Goal: Task Accomplishment & Management: Complete application form

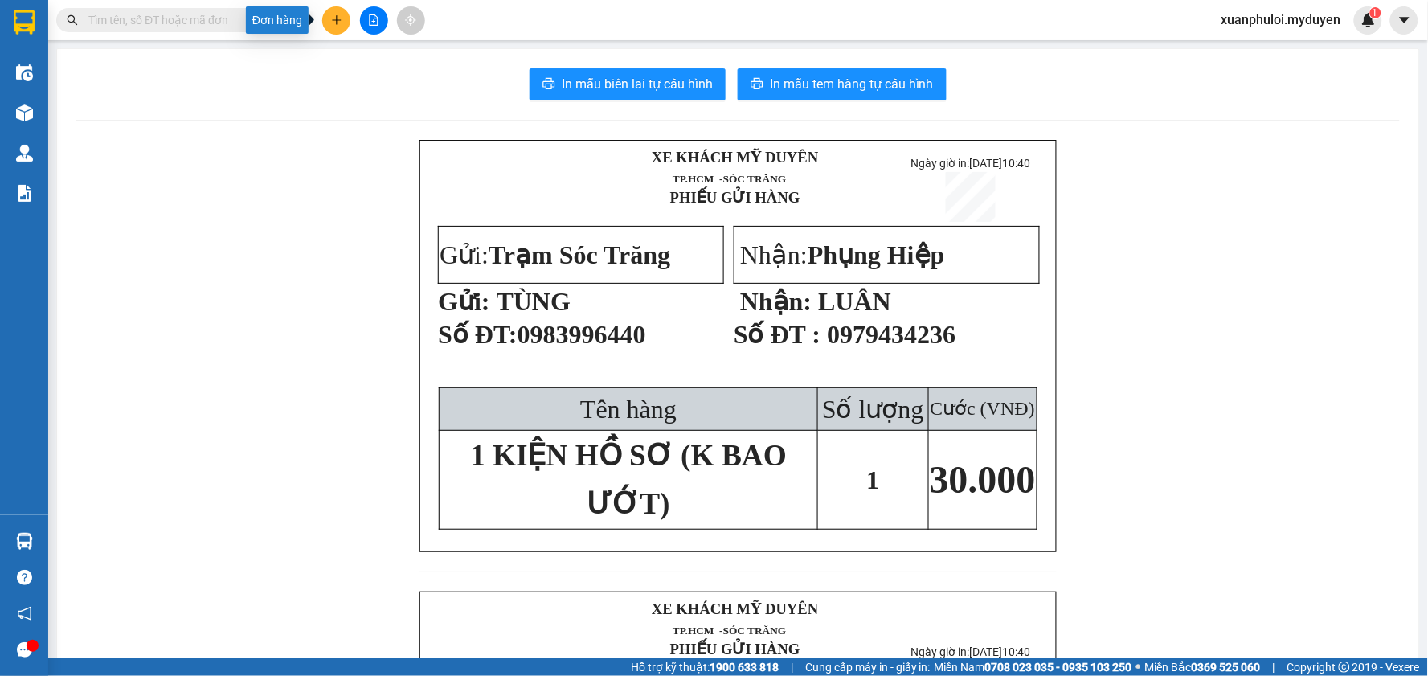
click at [338, 20] on icon "plus" at bounding box center [336, 19] width 9 height 1
click at [355, 62] on div "Tạo đơn hàng" at bounding box center [392, 60] width 121 height 31
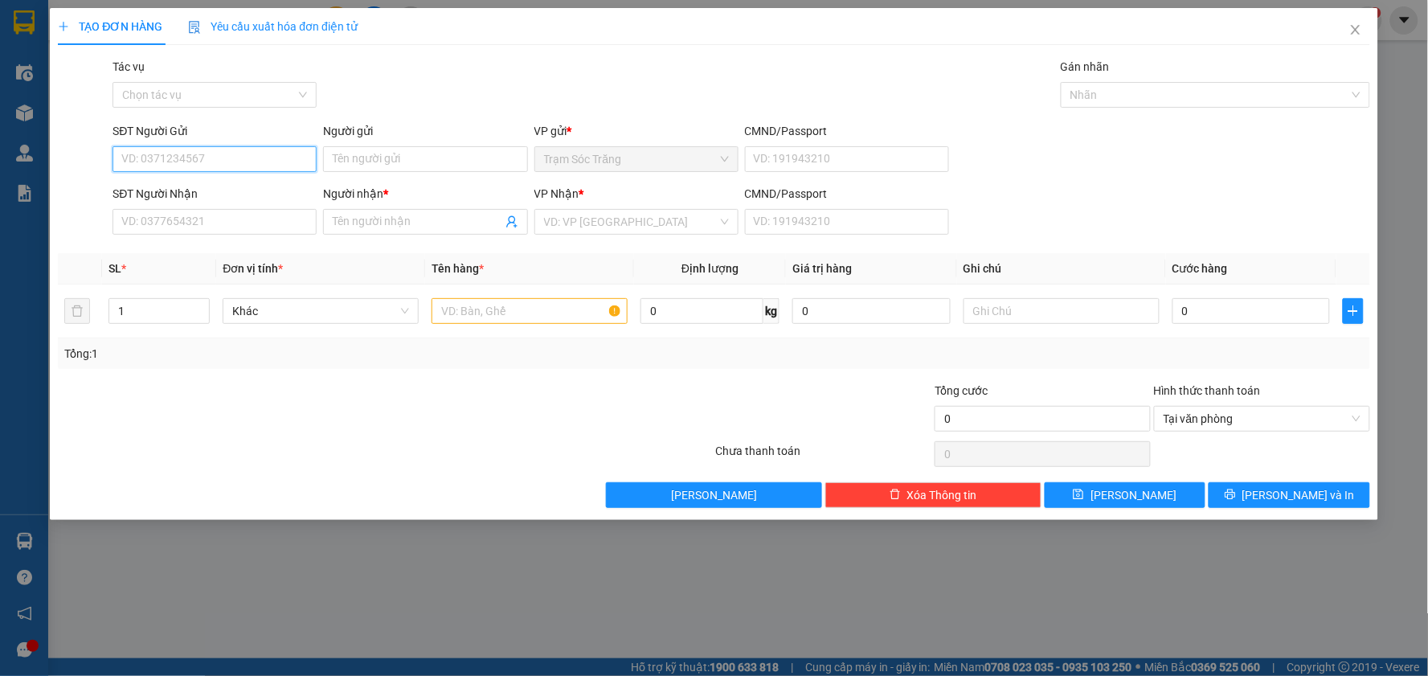
click at [174, 162] on input "SĐT Người Gửi" at bounding box center [214, 159] width 204 height 26
click at [198, 202] on div "0395937106 - KIỆT" at bounding box center [214, 191] width 204 height 26
type input "0395937106"
type input "KIỆT"
type input "0948872909"
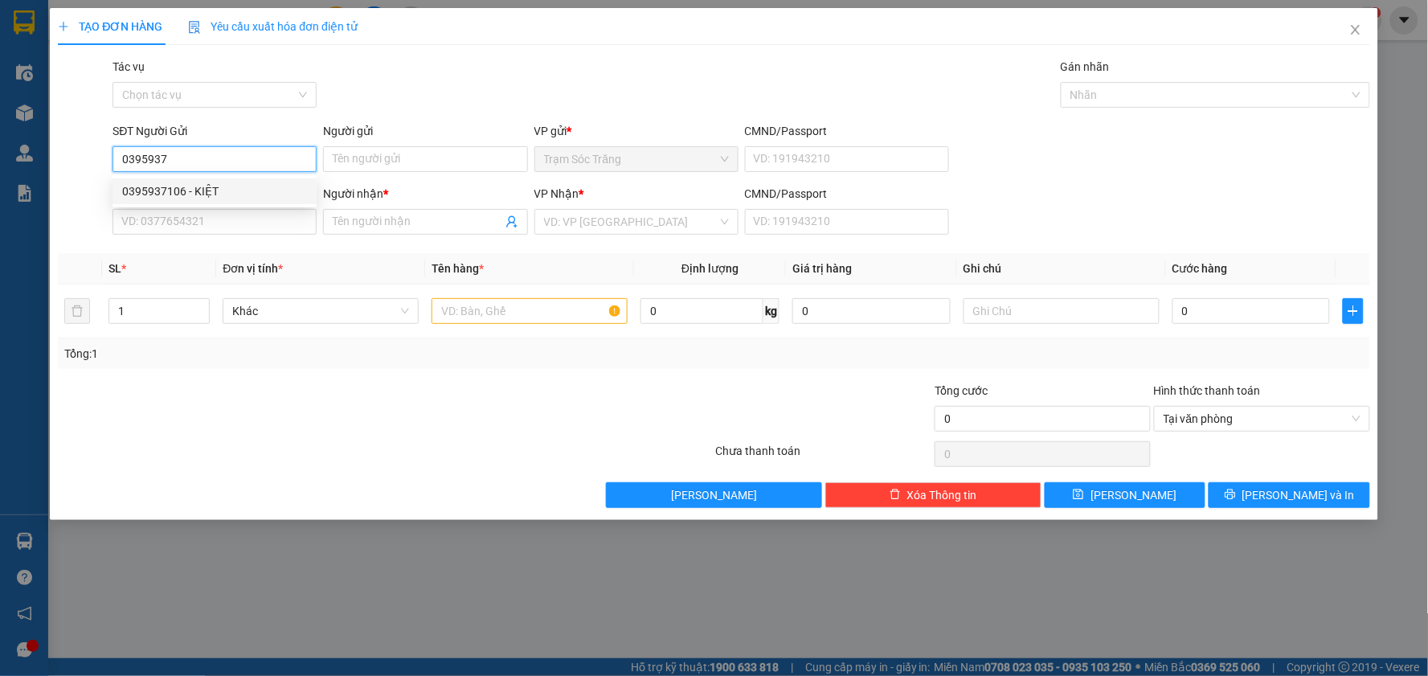
type input "chu LỚN"
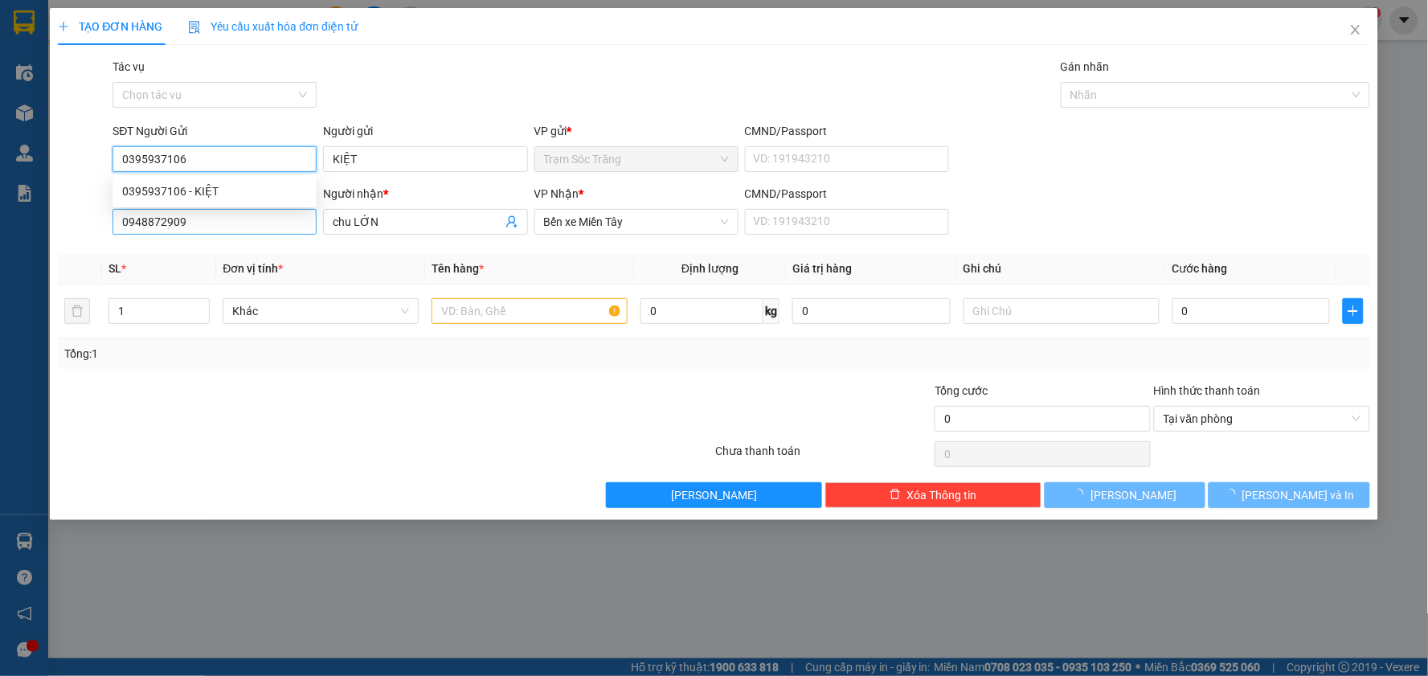
type input "50.000"
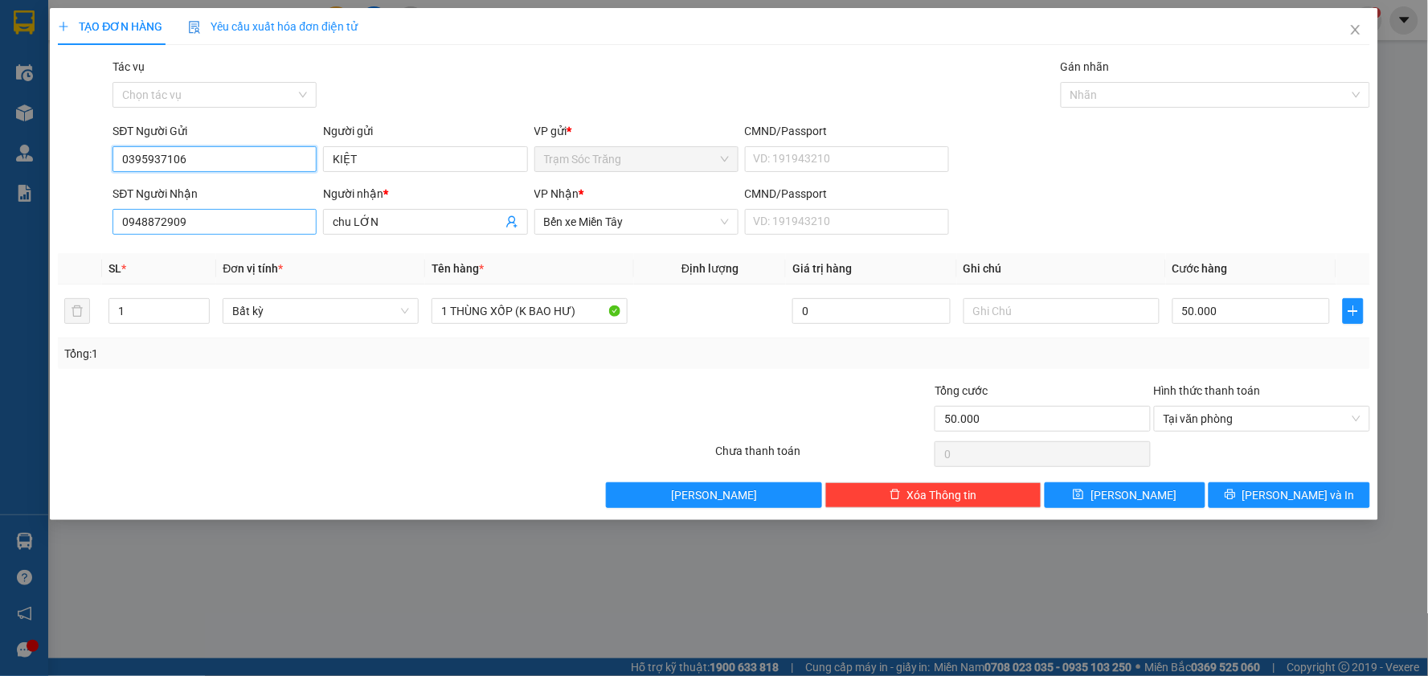
type input "0395937106"
click at [239, 223] on input "0948872909" at bounding box center [214, 222] width 204 height 26
click at [238, 223] on input "0948872909" at bounding box center [214, 222] width 204 height 26
type input "0866149593"
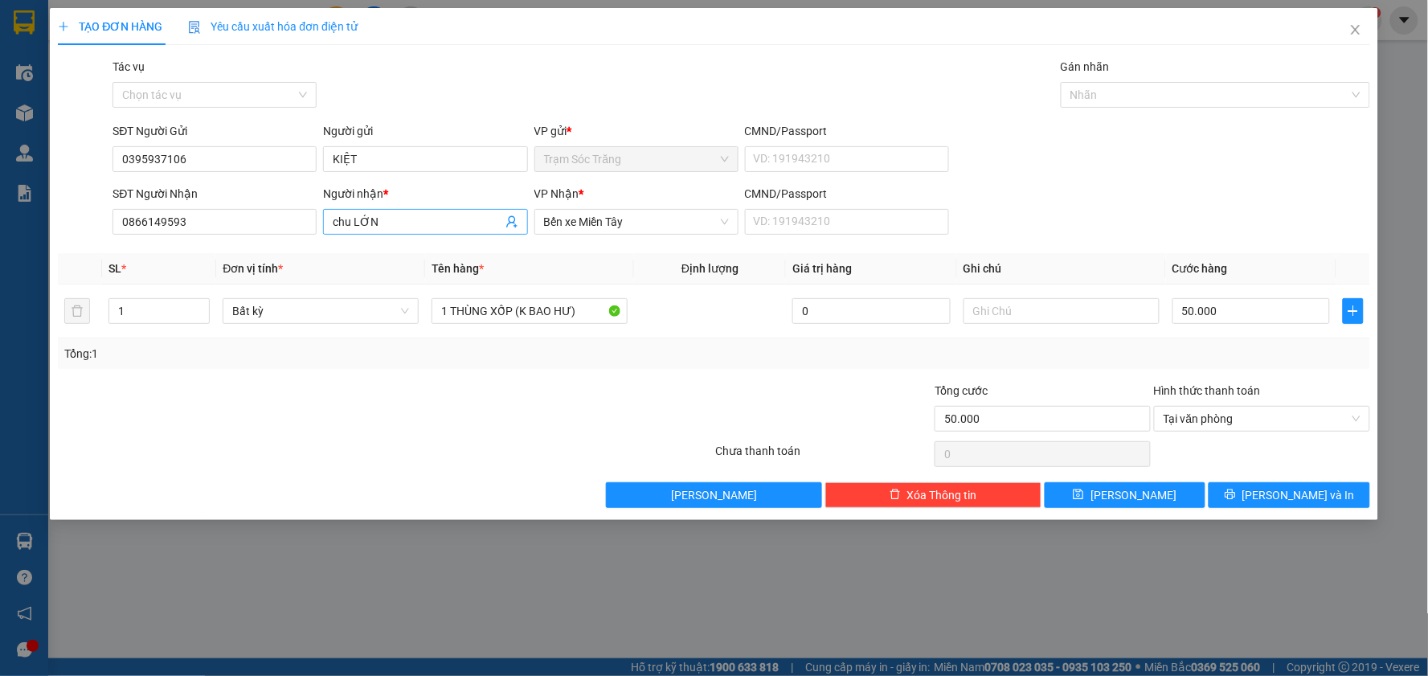
click at [413, 215] on input "chu LỚN" at bounding box center [417, 222] width 169 height 18
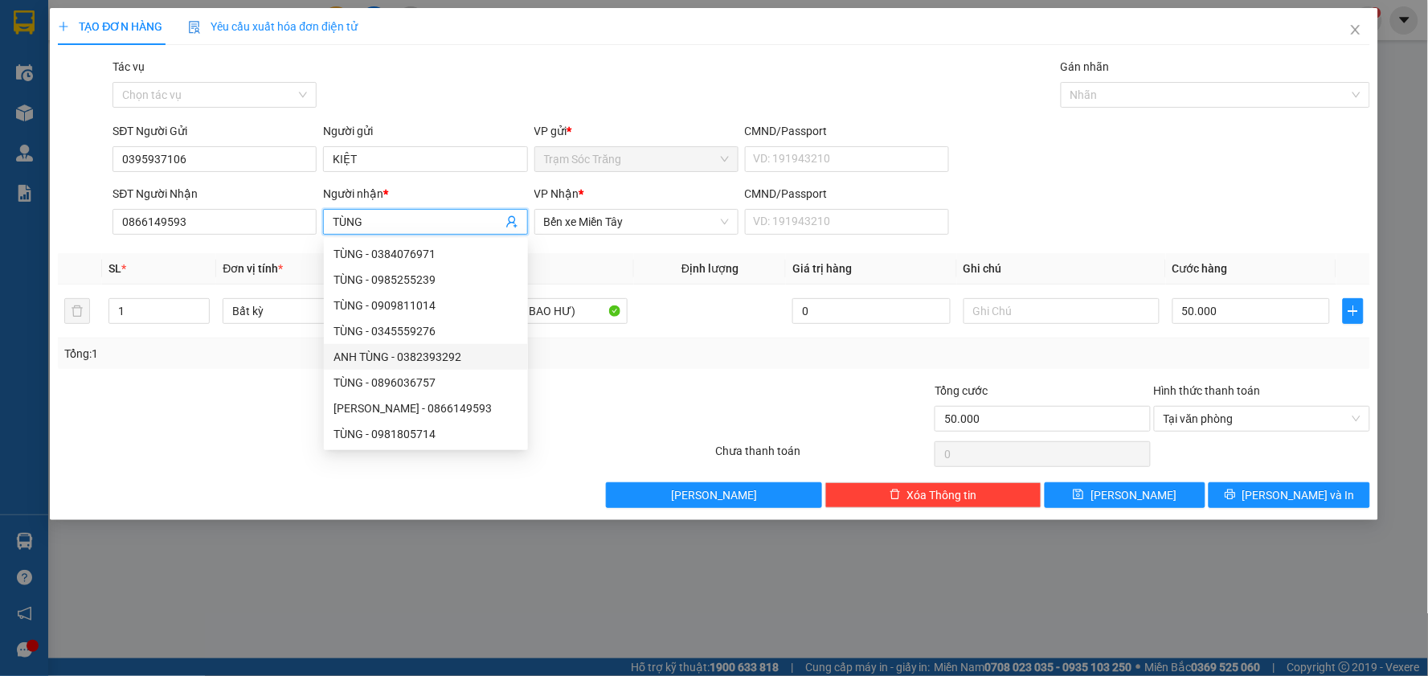
type input "TÙNG"
click at [625, 382] on div at bounding box center [604, 410] width 219 height 56
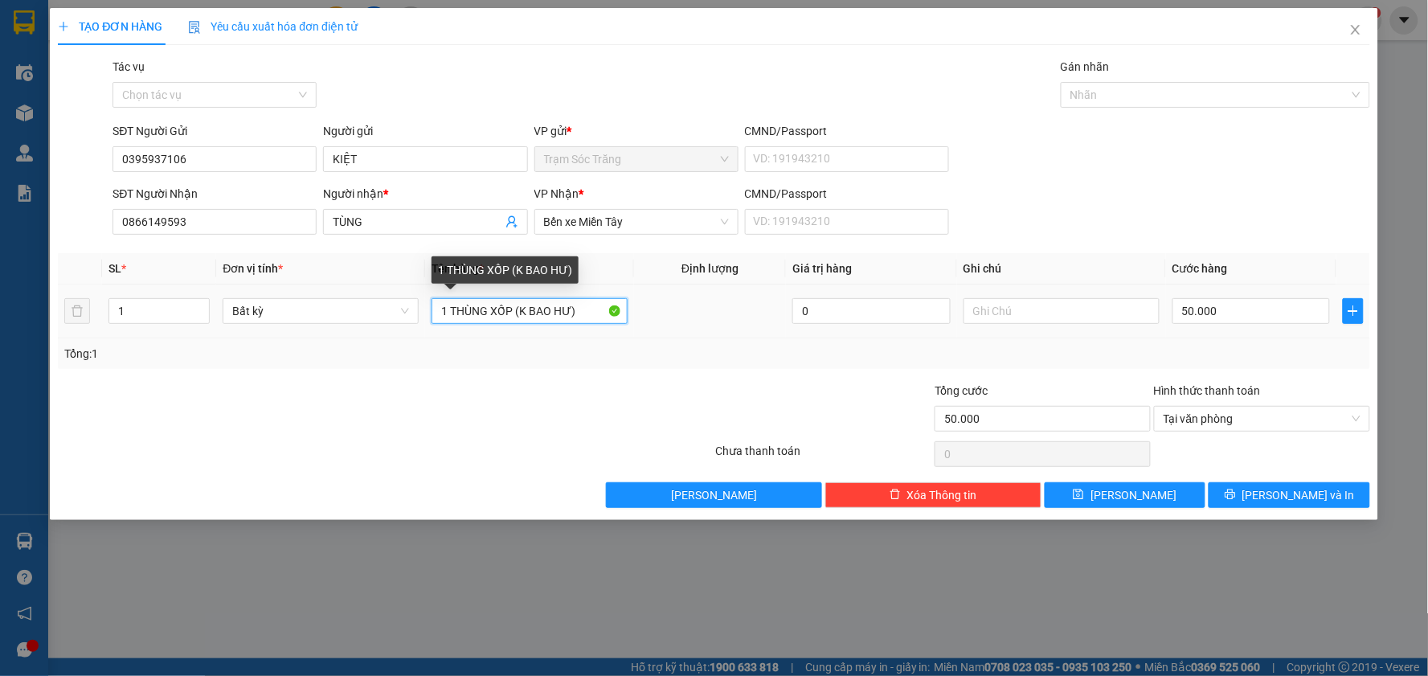
click at [448, 310] on input "1 THÙNG XỐP (K BAO HƯ)" at bounding box center [530, 311] width 196 height 26
type input "2 THÙNG XỐP (K BAO HƯ)"
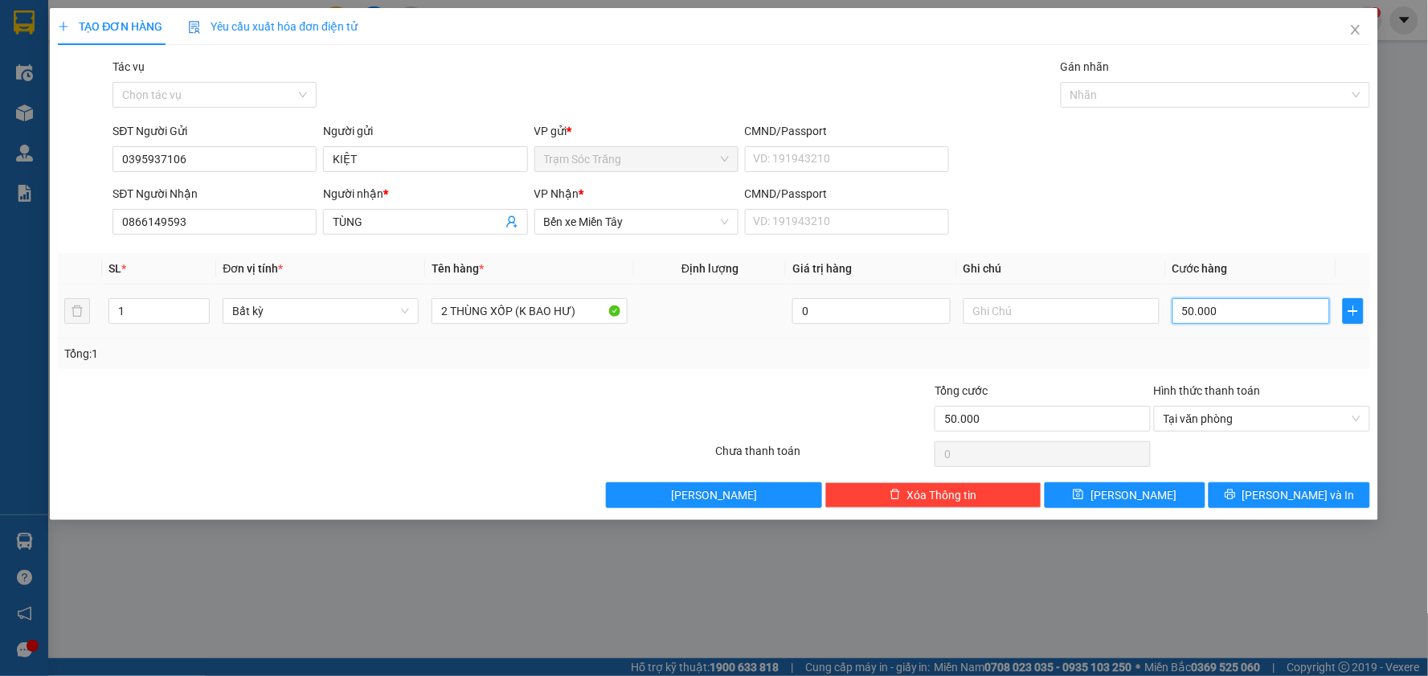
click at [1241, 316] on input "50.000" at bounding box center [1251, 311] width 158 height 26
type input "8"
type input "80"
type input "800"
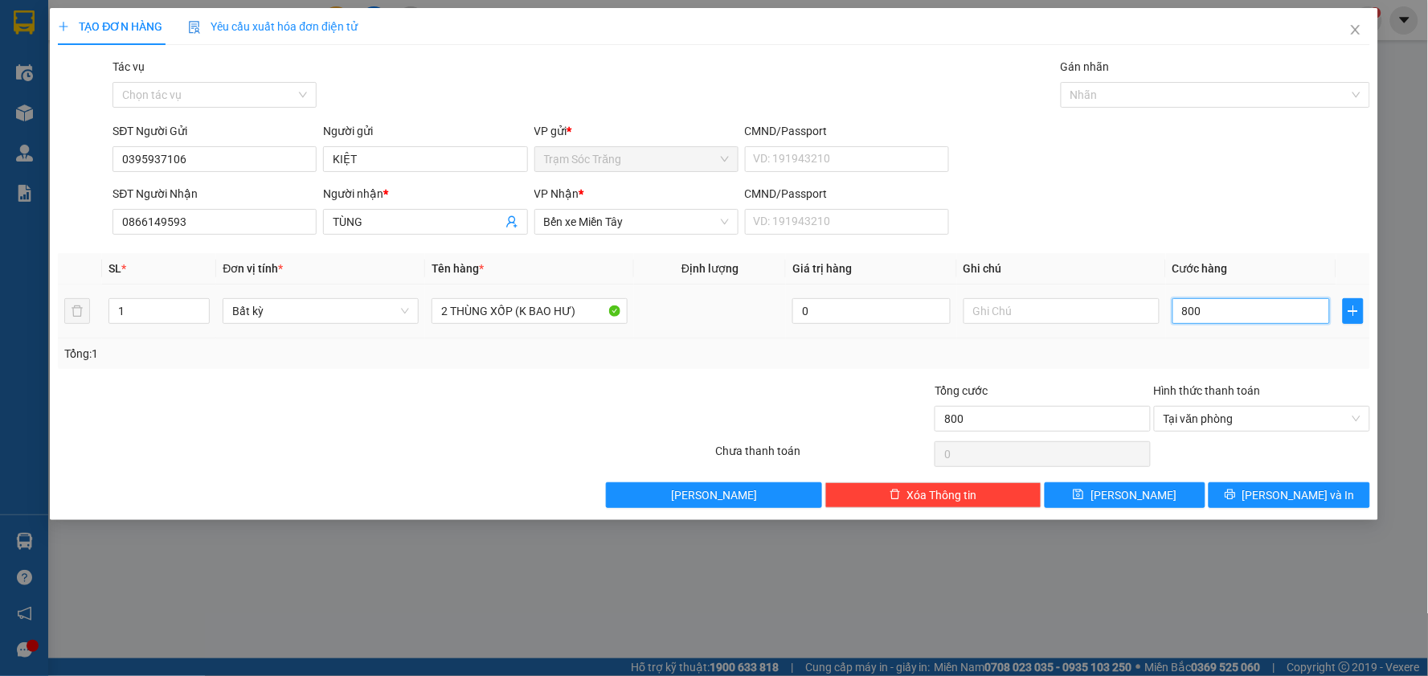
type input "8.000"
type input "80.000"
click at [676, 225] on span "Bến xe Miền Tây" at bounding box center [636, 222] width 185 height 24
type input "80.000"
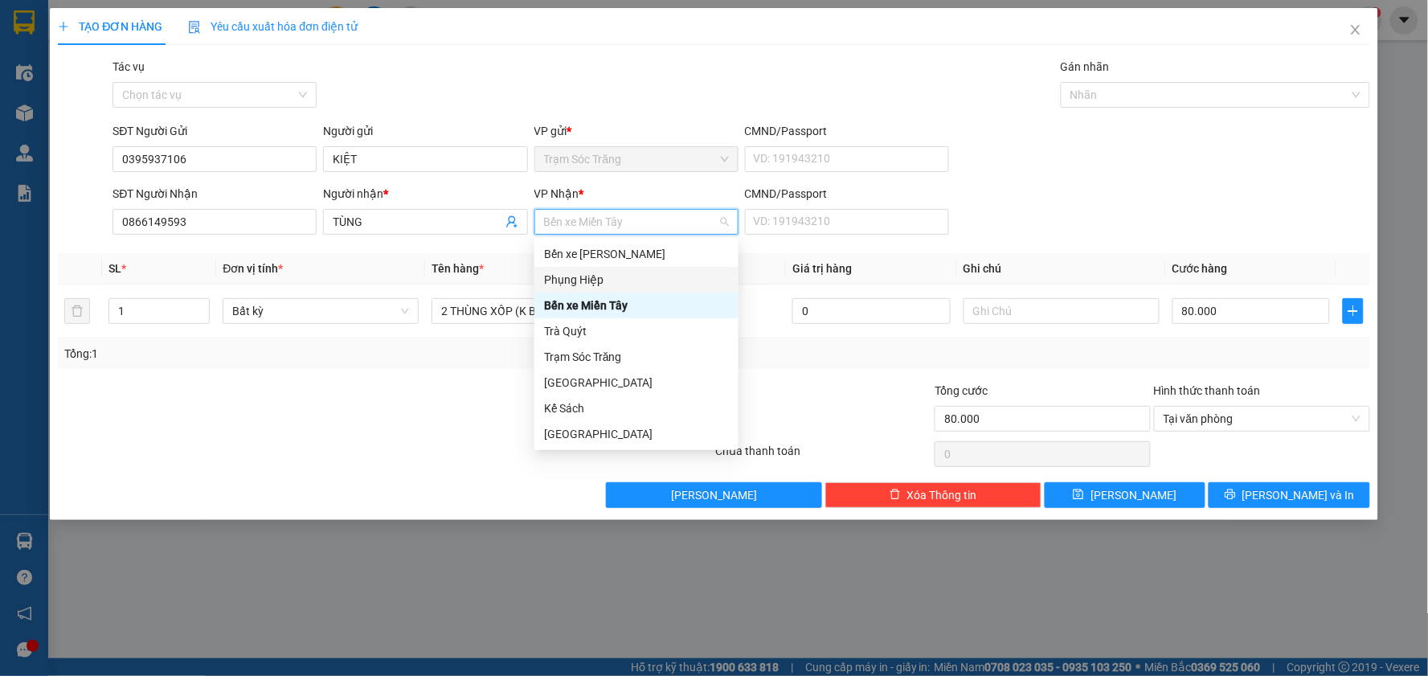
click at [628, 284] on div "Phụng Hiệp" at bounding box center [636, 280] width 185 height 18
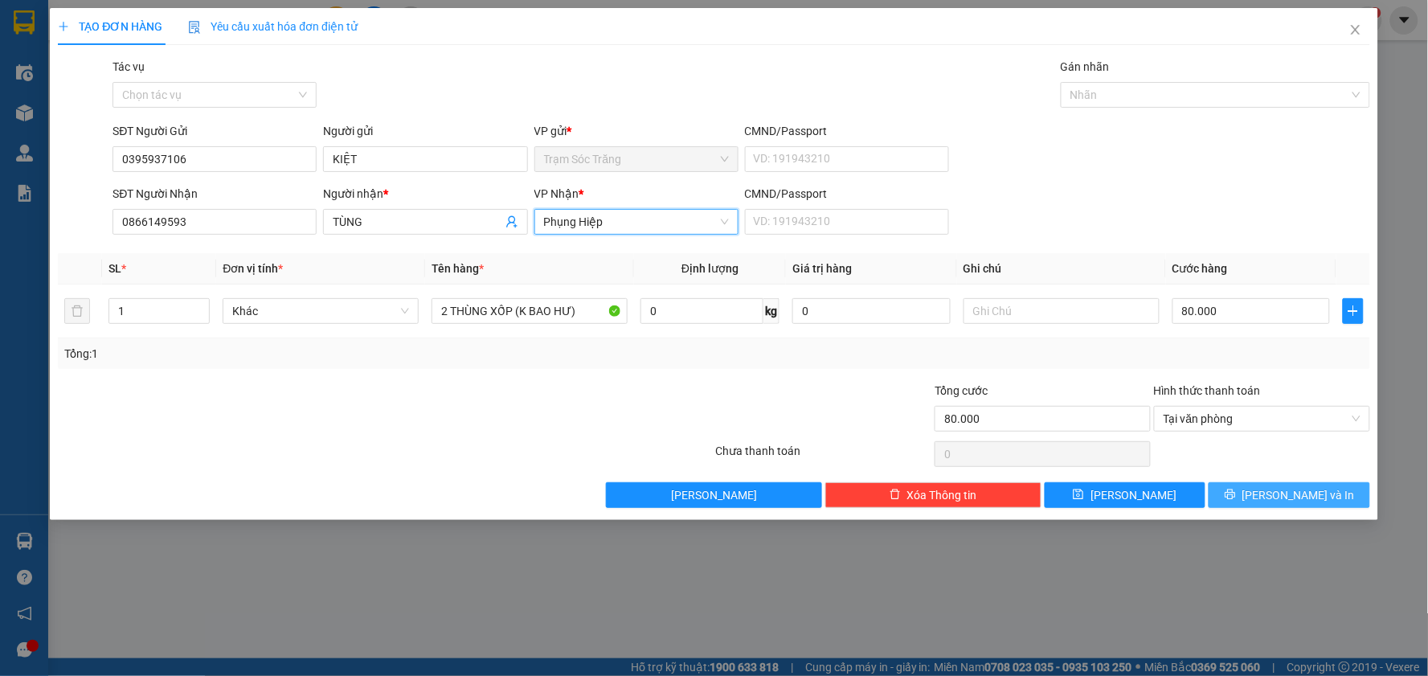
click at [1275, 494] on span "[PERSON_NAME] và In" at bounding box center [1298, 495] width 112 height 18
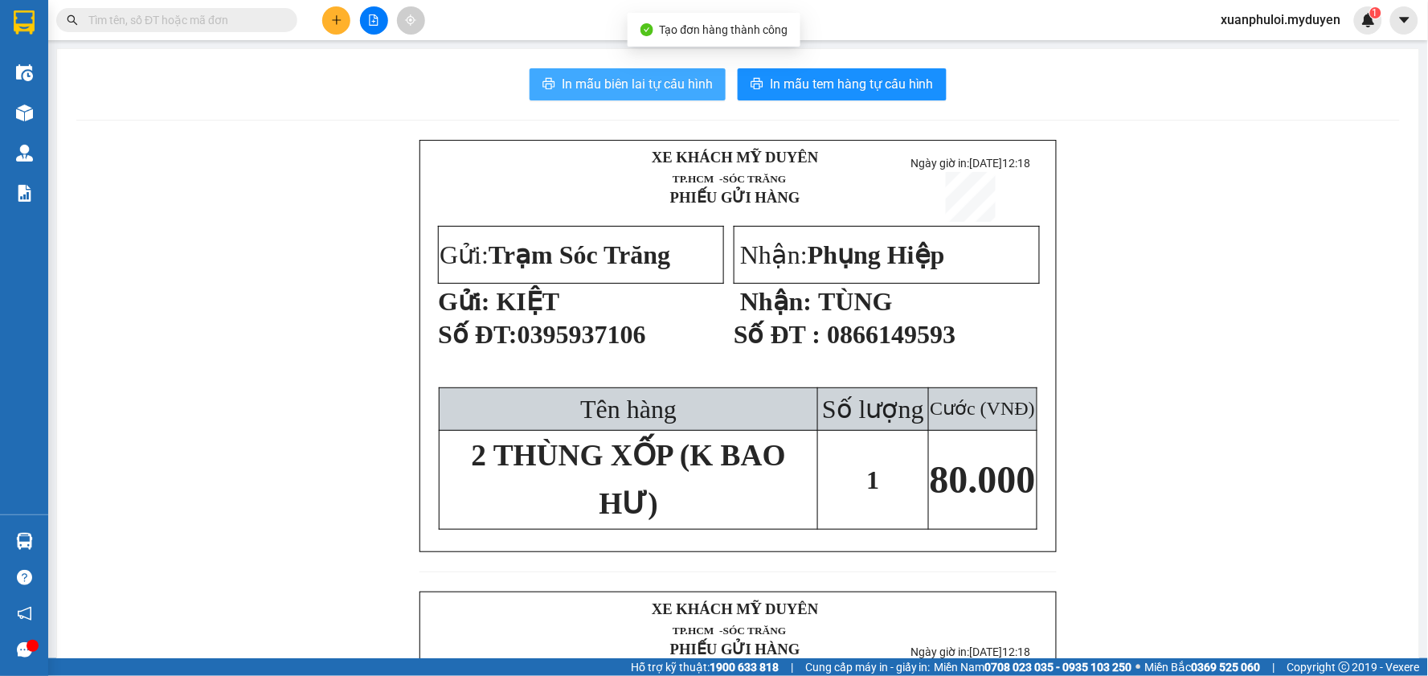
click at [612, 86] on span "In mẫu biên lai tự cấu hình" at bounding box center [637, 84] width 151 height 20
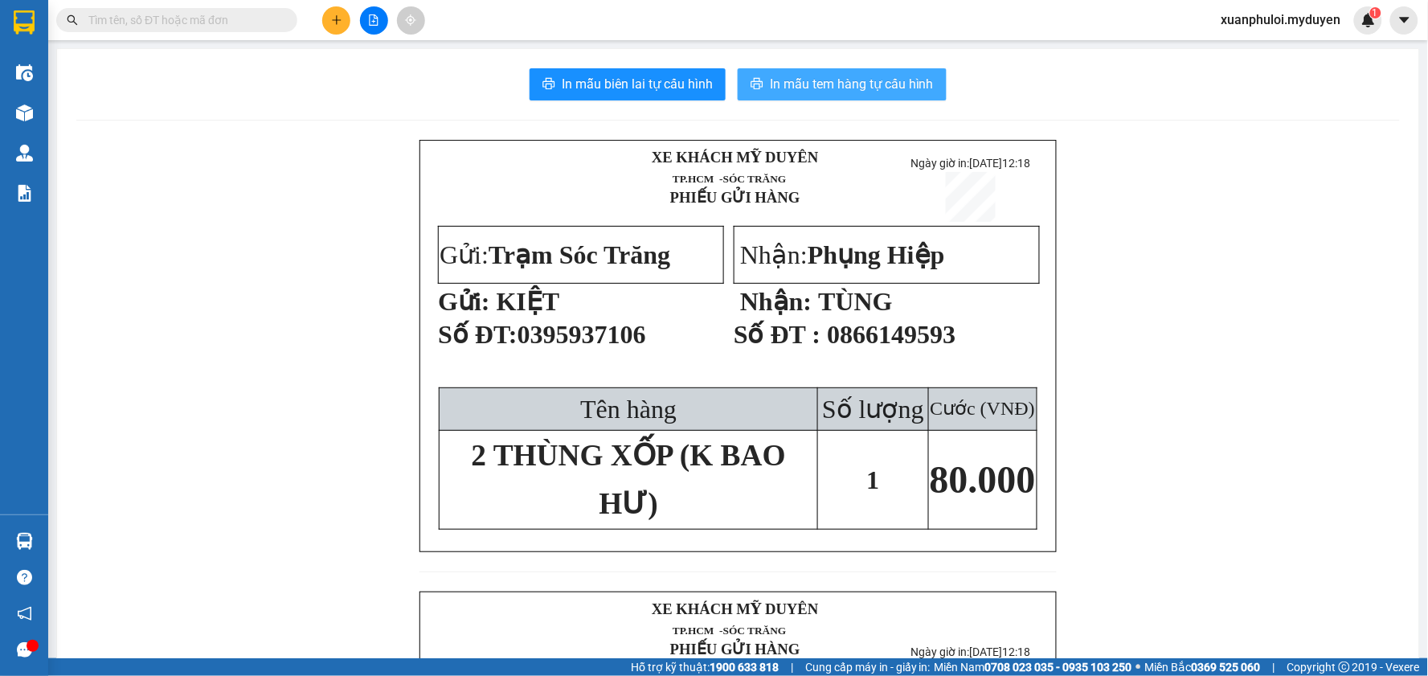
click at [869, 81] on span "In mẫu tem hàng tự cấu hình" at bounding box center [852, 84] width 164 height 20
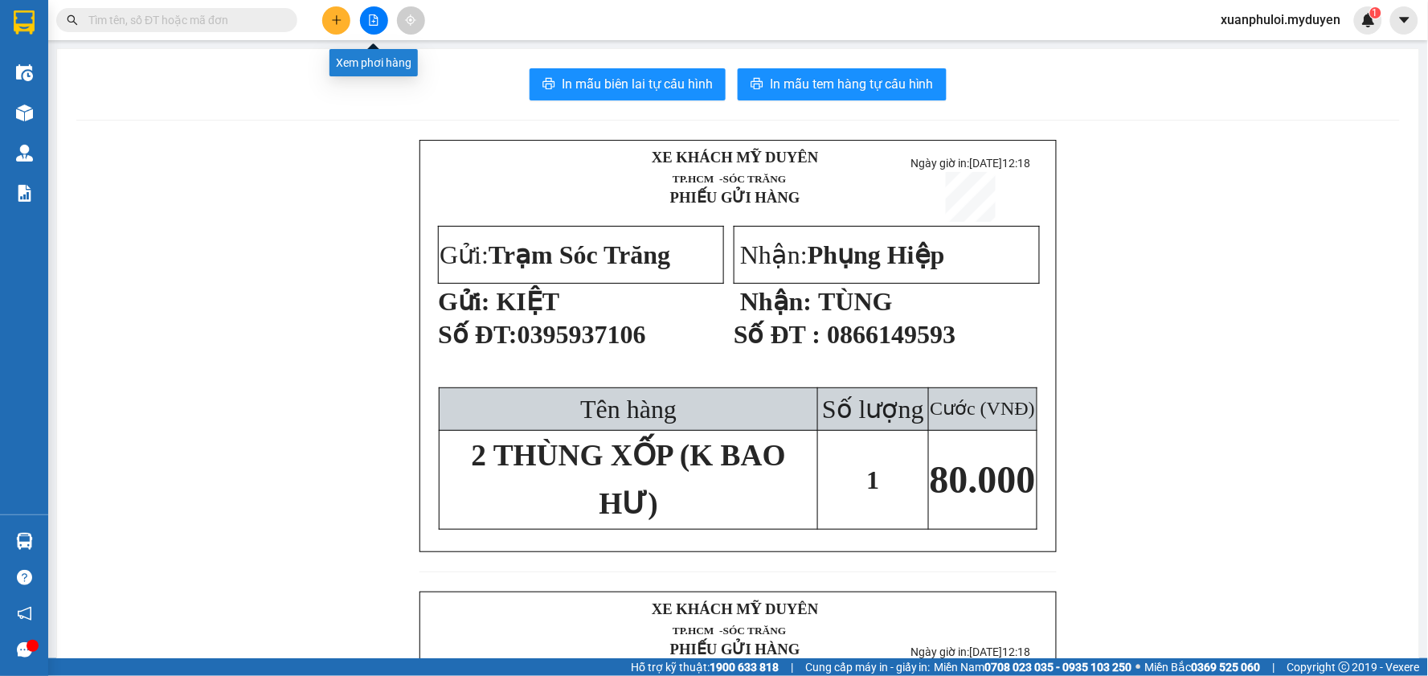
click at [330, 27] on button at bounding box center [336, 20] width 28 height 28
click at [383, 62] on div "Tạo đơn hàng" at bounding box center [400, 60] width 70 height 18
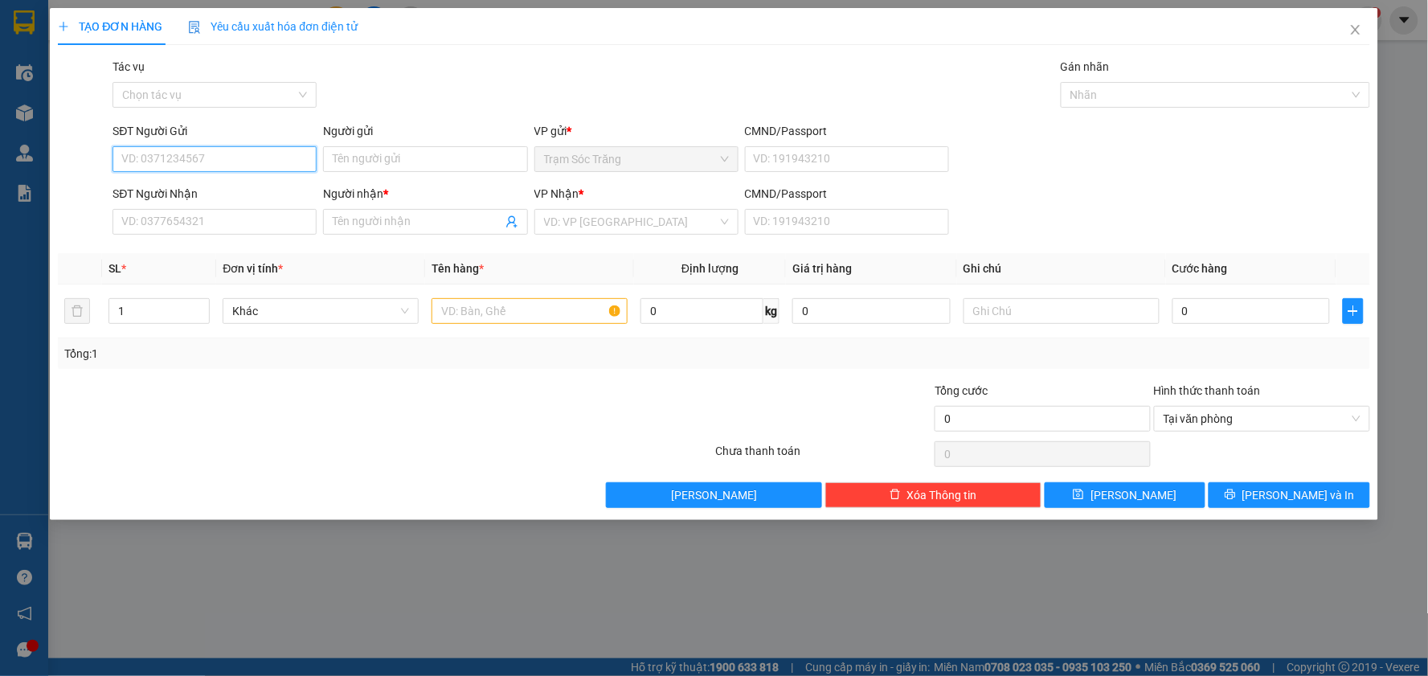
click at [165, 158] on input "SĐT Người Gửi" at bounding box center [214, 159] width 204 height 26
type input "02992241897"
click at [362, 153] on input "Người gửi" at bounding box center [425, 159] width 204 height 26
type input "BÀ BÁO"
click at [234, 218] on input "SĐT Người Nhận" at bounding box center [214, 222] width 204 height 26
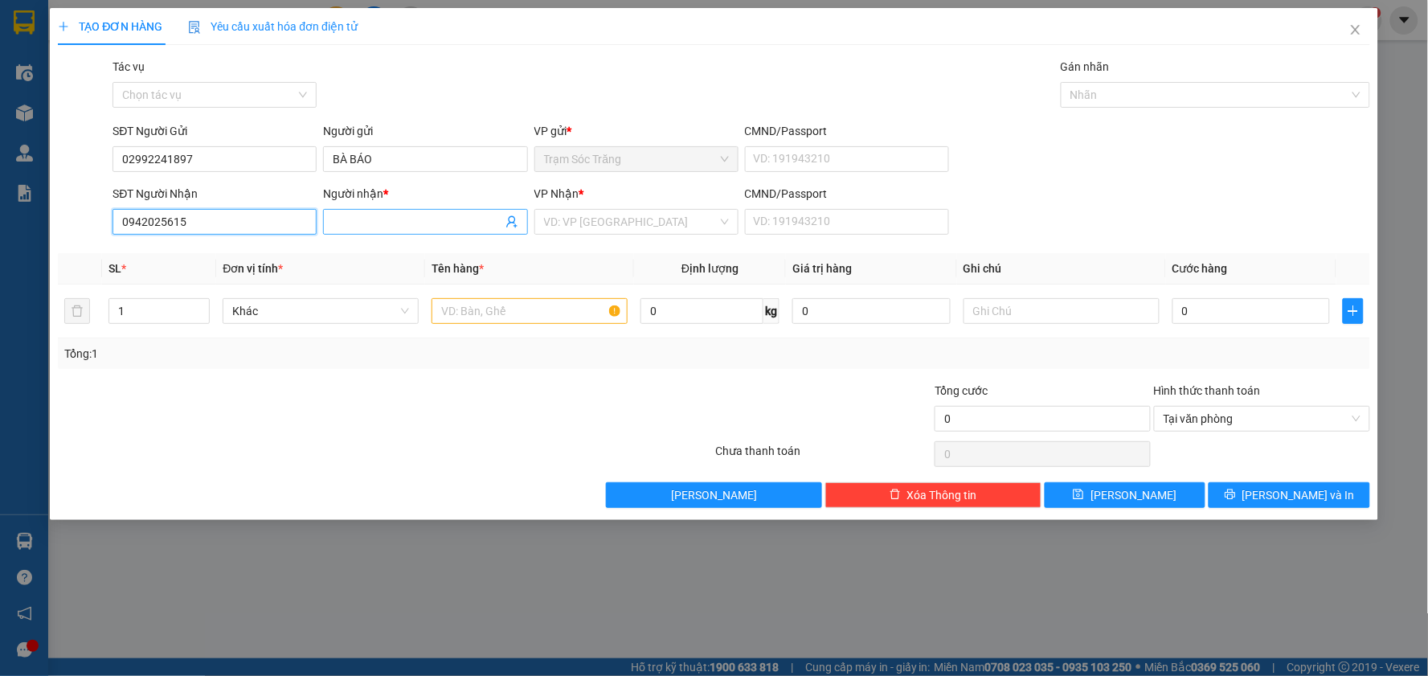
type input "0942025615"
click at [395, 215] on input "Người nhận *" at bounding box center [417, 222] width 169 height 18
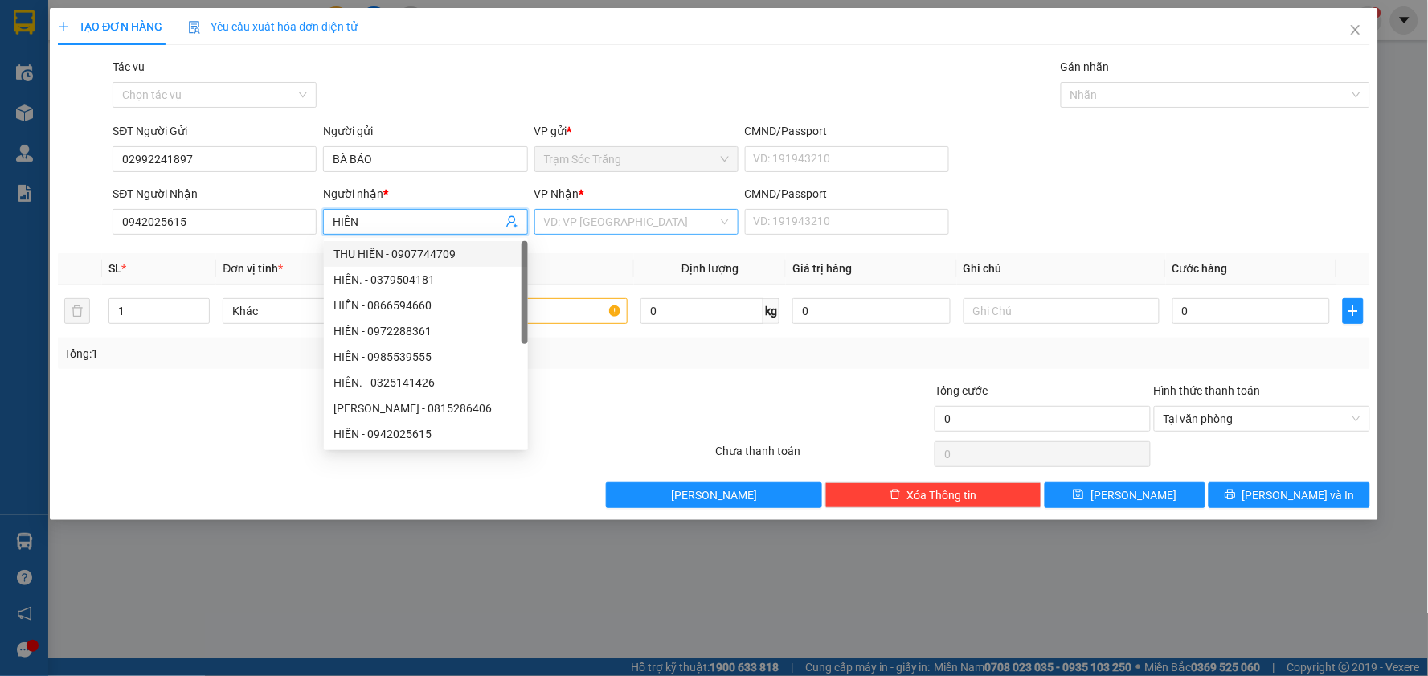
type input "HIỀN"
click at [697, 219] on input "search" at bounding box center [631, 222] width 174 height 24
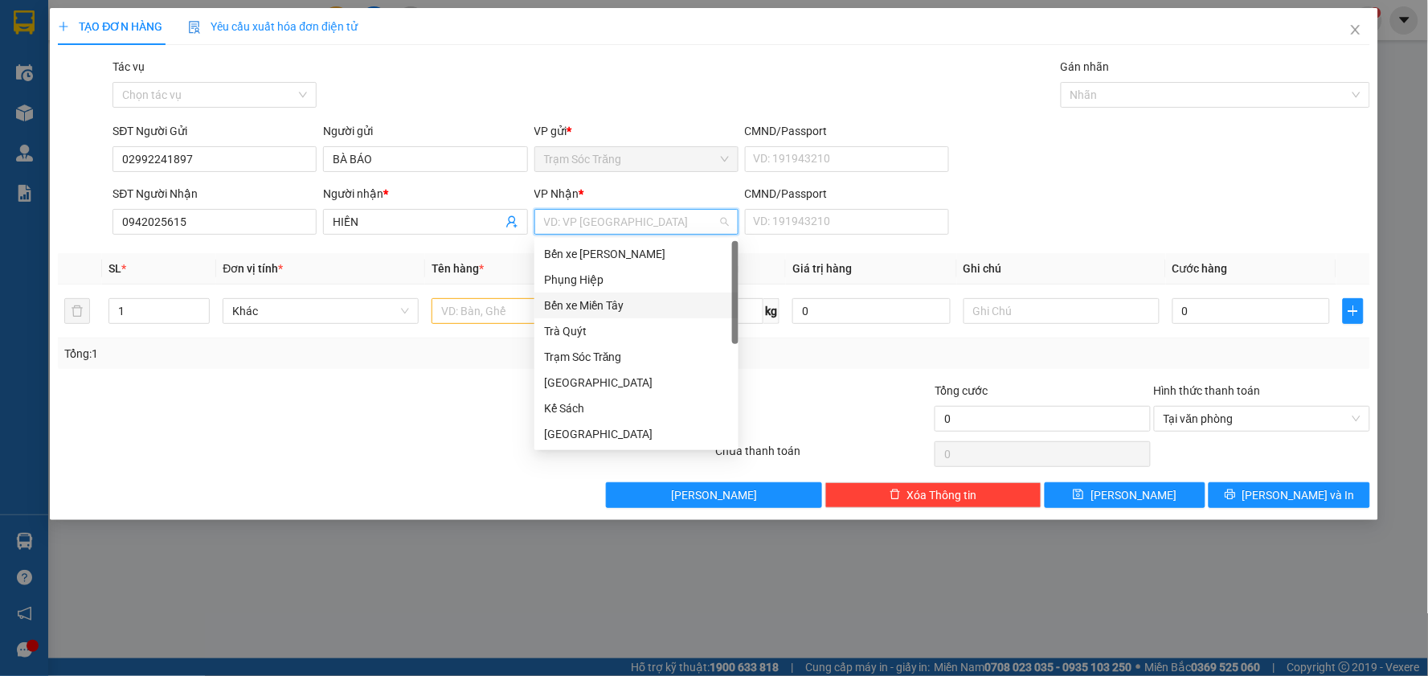
click at [608, 303] on div "Bến xe Miền Tây" at bounding box center [636, 306] width 185 height 18
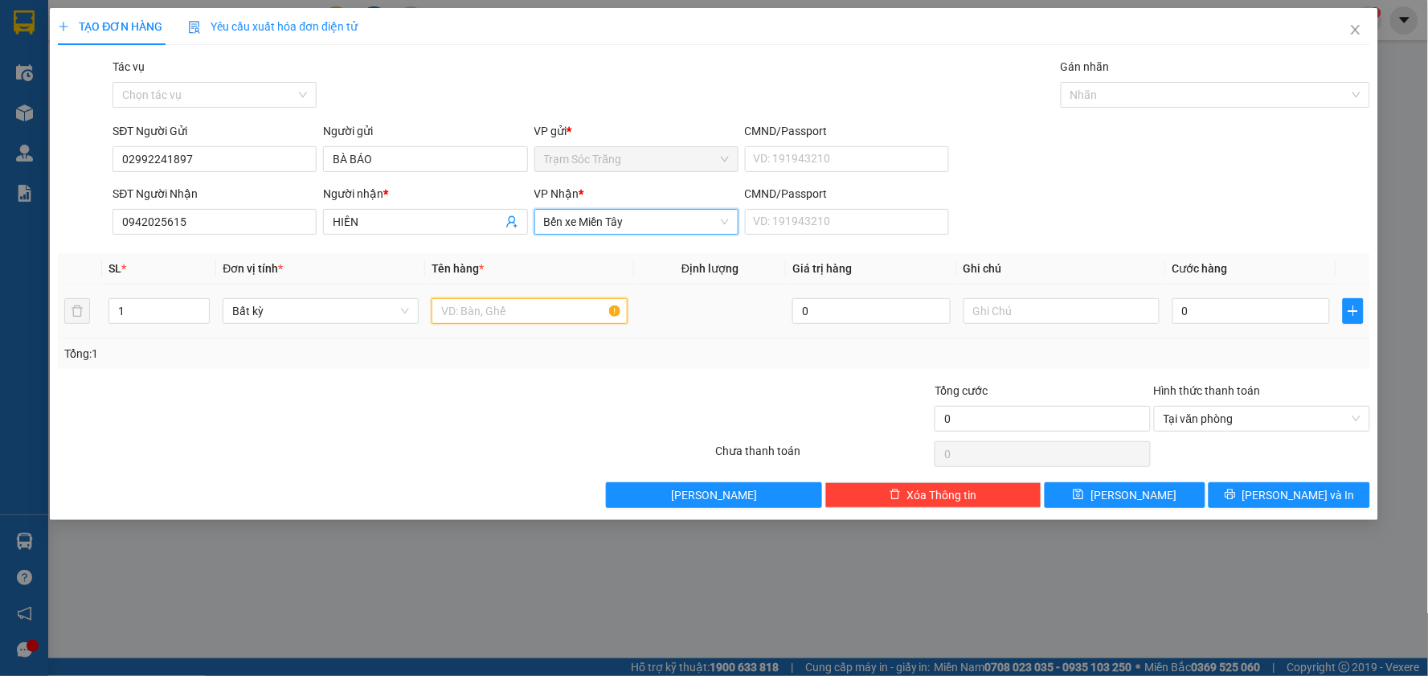
click at [467, 309] on input "text" at bounding box center [530, 311] width 196 height 26
click at [535, 319] on input "text" at bounding box center [530, 311] width 196 height 26
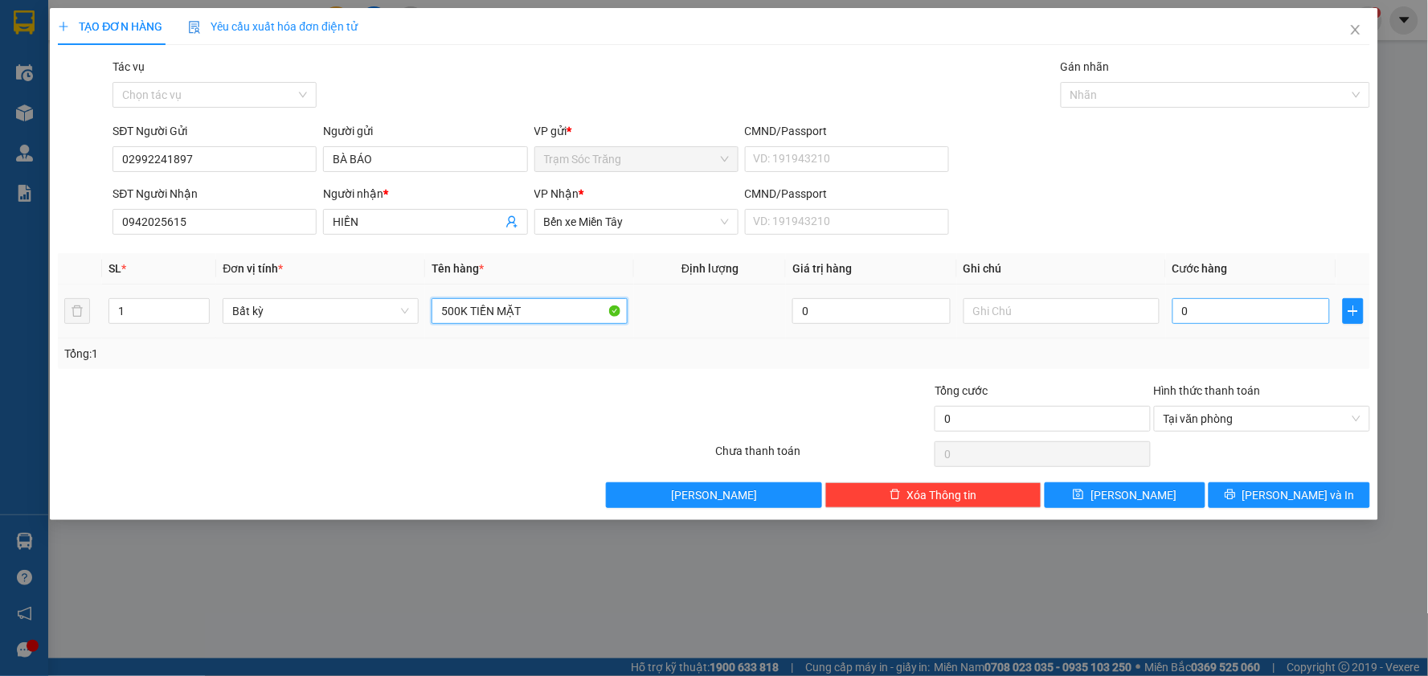
type input "500K TIỀN MẶT"
click at [1246, 316] on input "0" at bounding box center [1251, 311] width 158 height 26
type input "2"
type input "20"
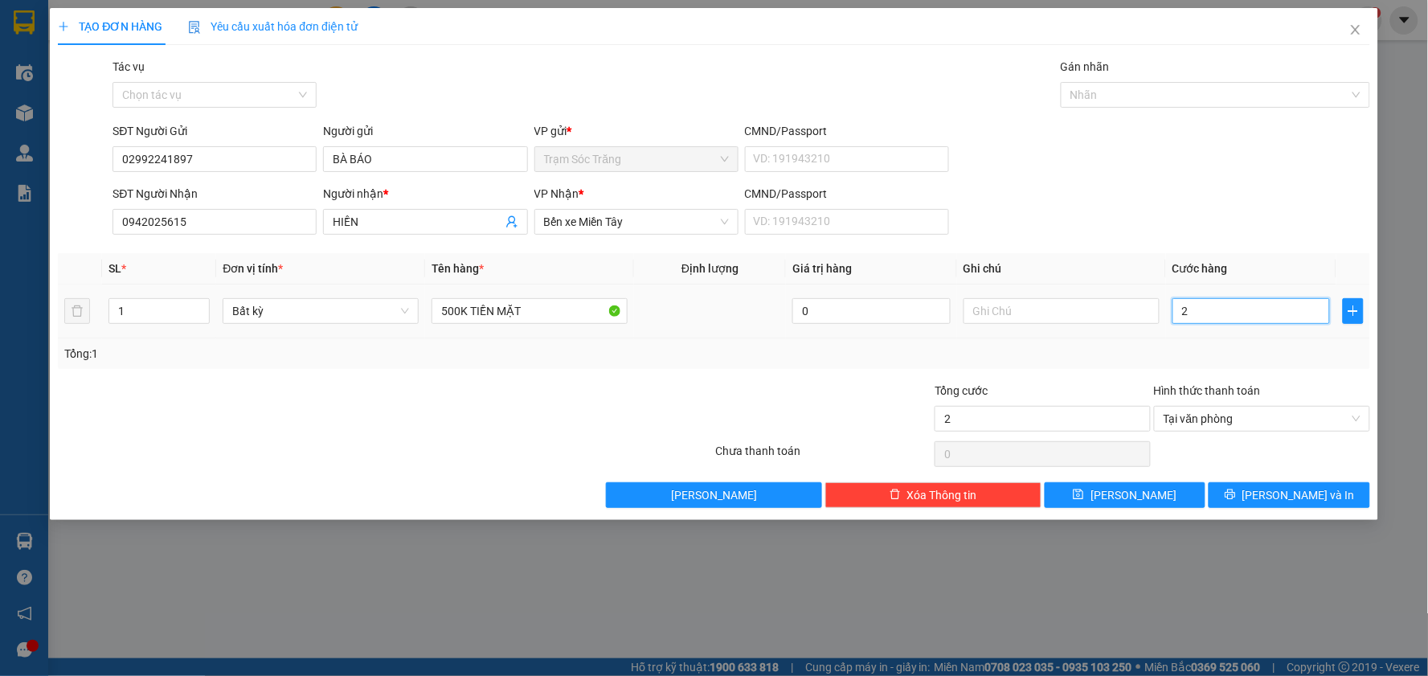
type input "20"
type input "200"
type input "2.000"
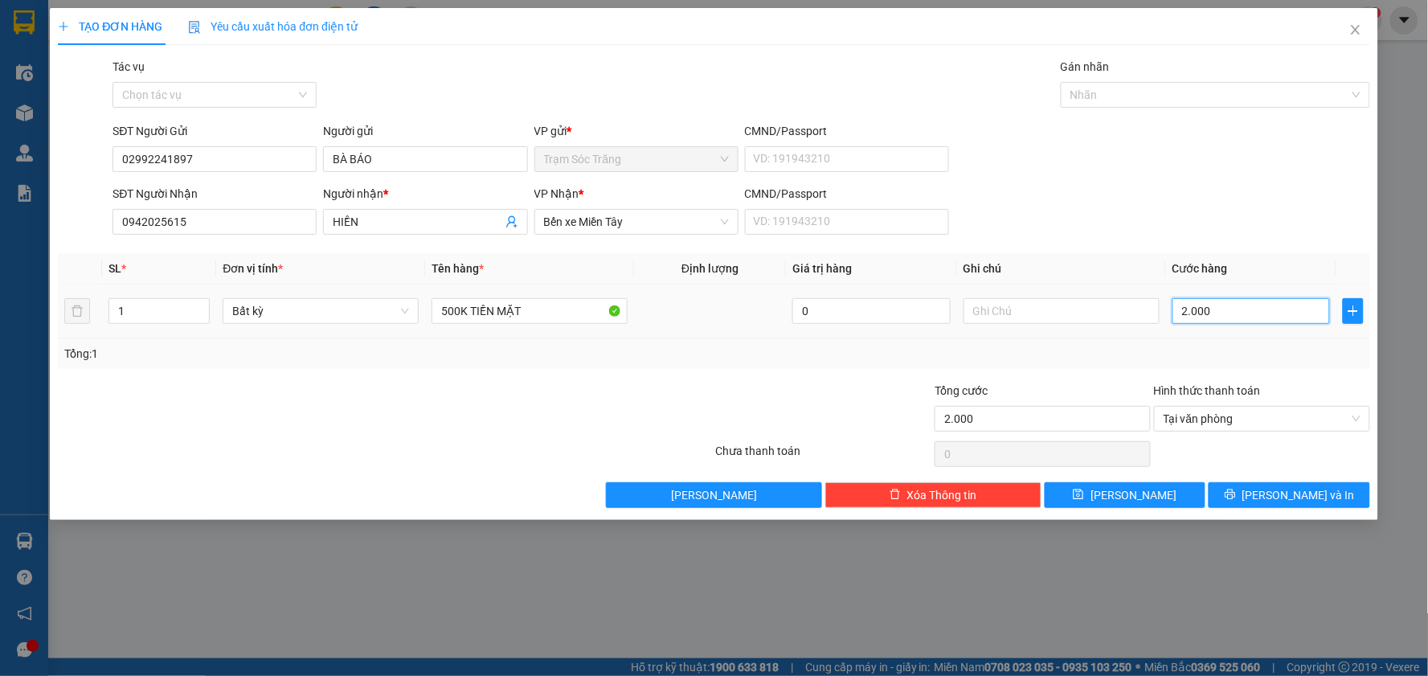
type input "20.000"
click at [1276, 491] on span "[PERSON_NAME] và In" at bounding box center [1298, 495] width 112 height 18
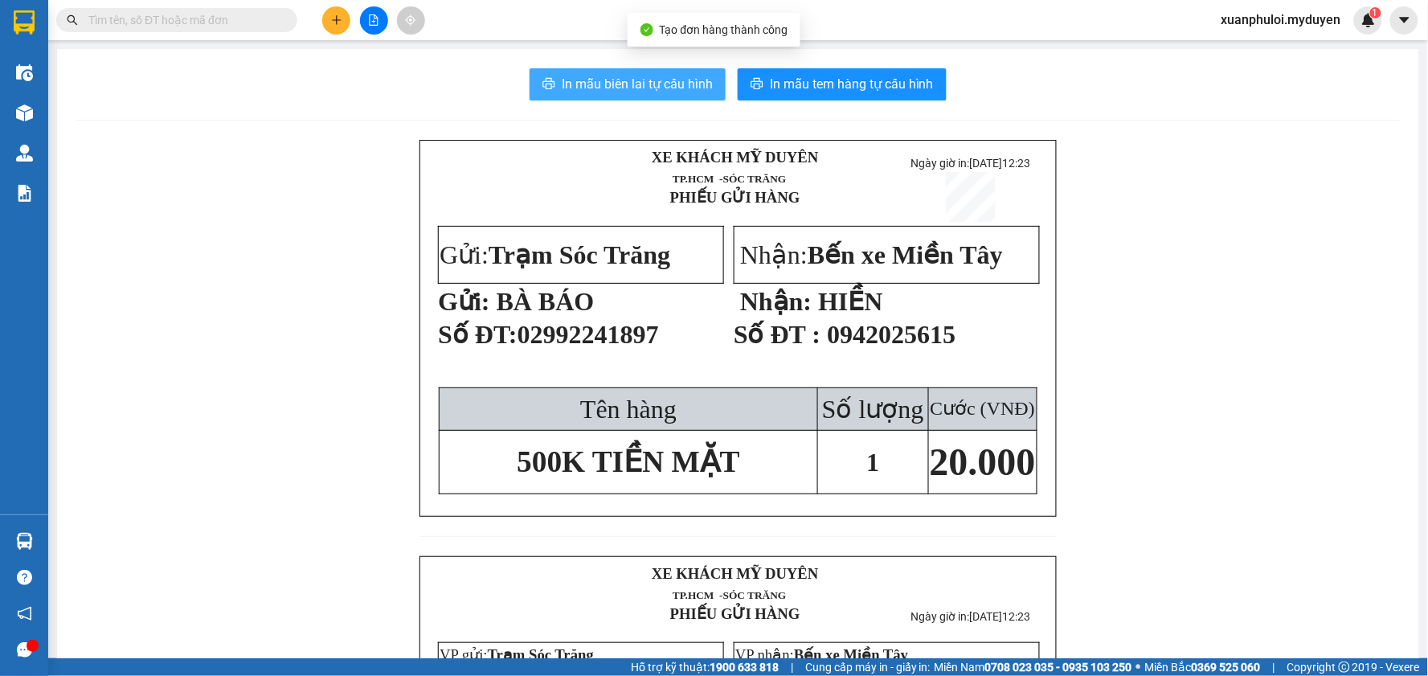
click at [599, 76] on span "In mẫu biên lai tự cấu hình" at bounding box center [637, 84] width 151 height 20
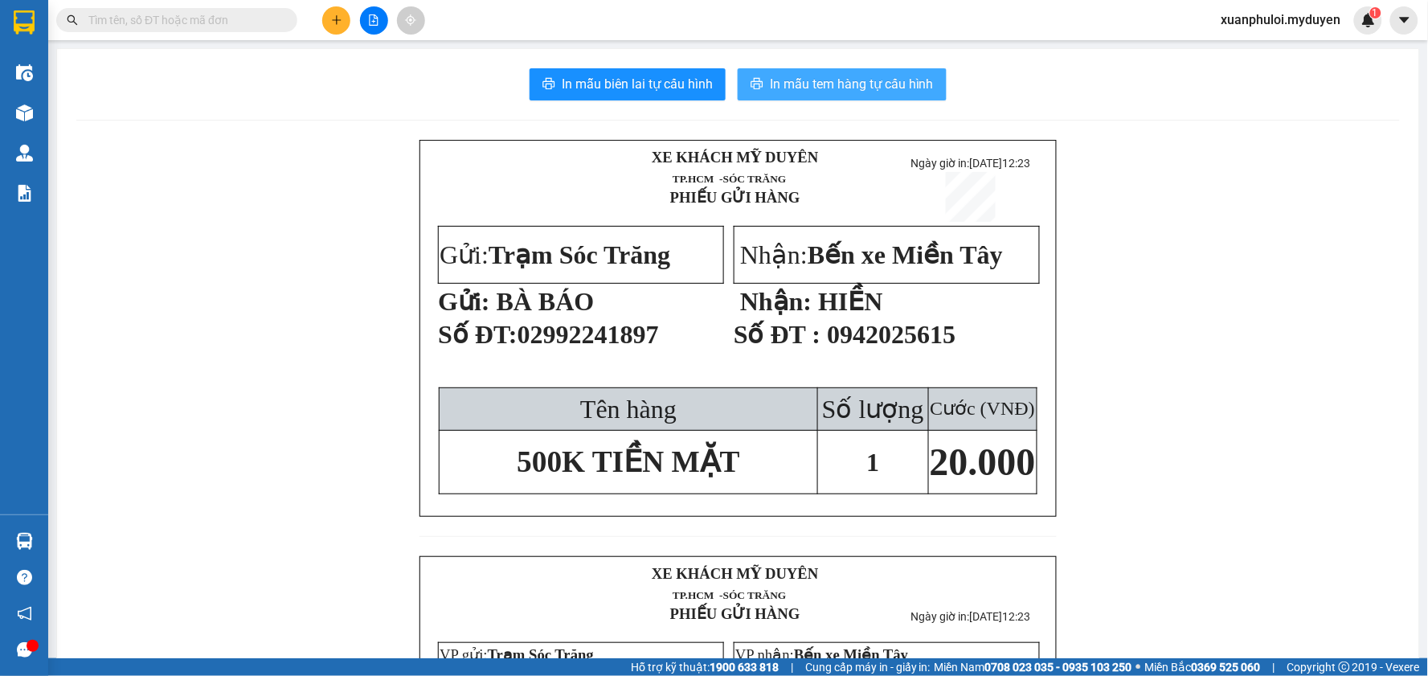
click at [836, 76] on span "In mẫu tem hàng tự cấu hình" at bounding box center [852, 84] width 164 height 20
click at [537, 607] on p at bounding box center [503, 601] width 136 height 13
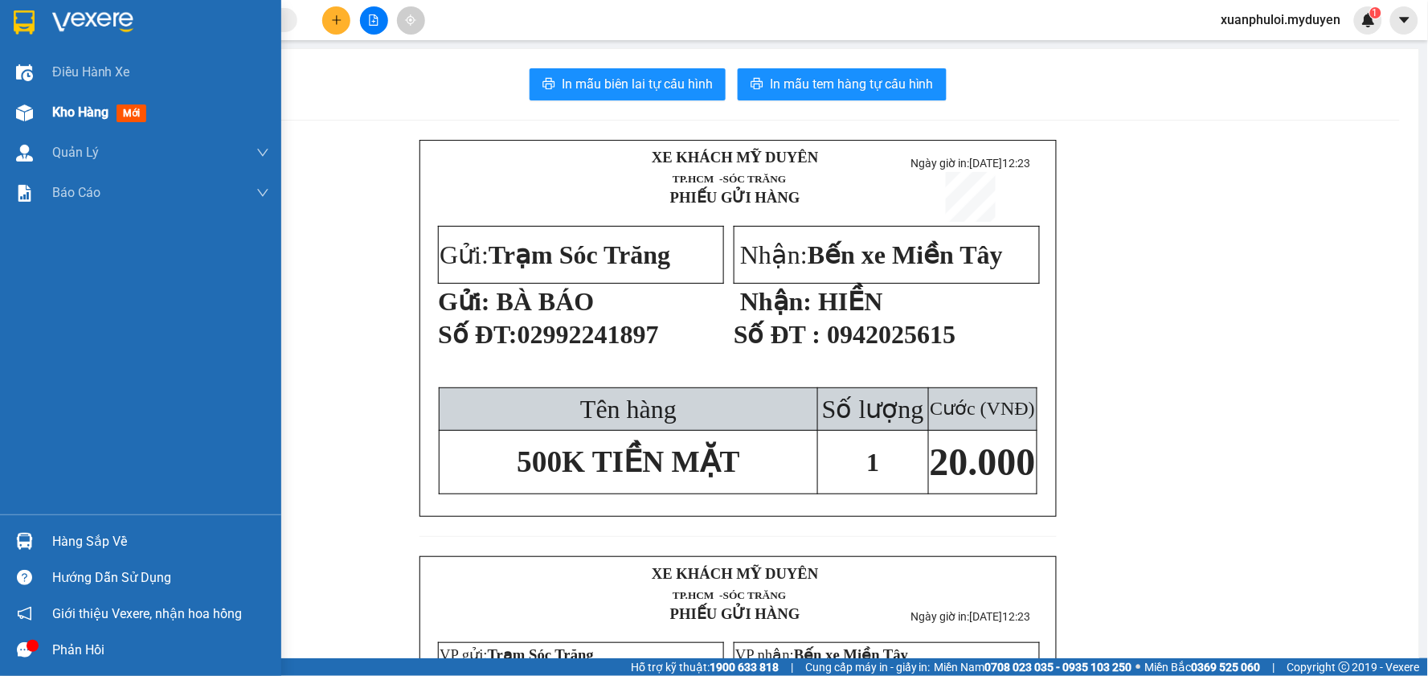
click at [26, 115] on img at bounding box center [24, 112] width 17 height 17
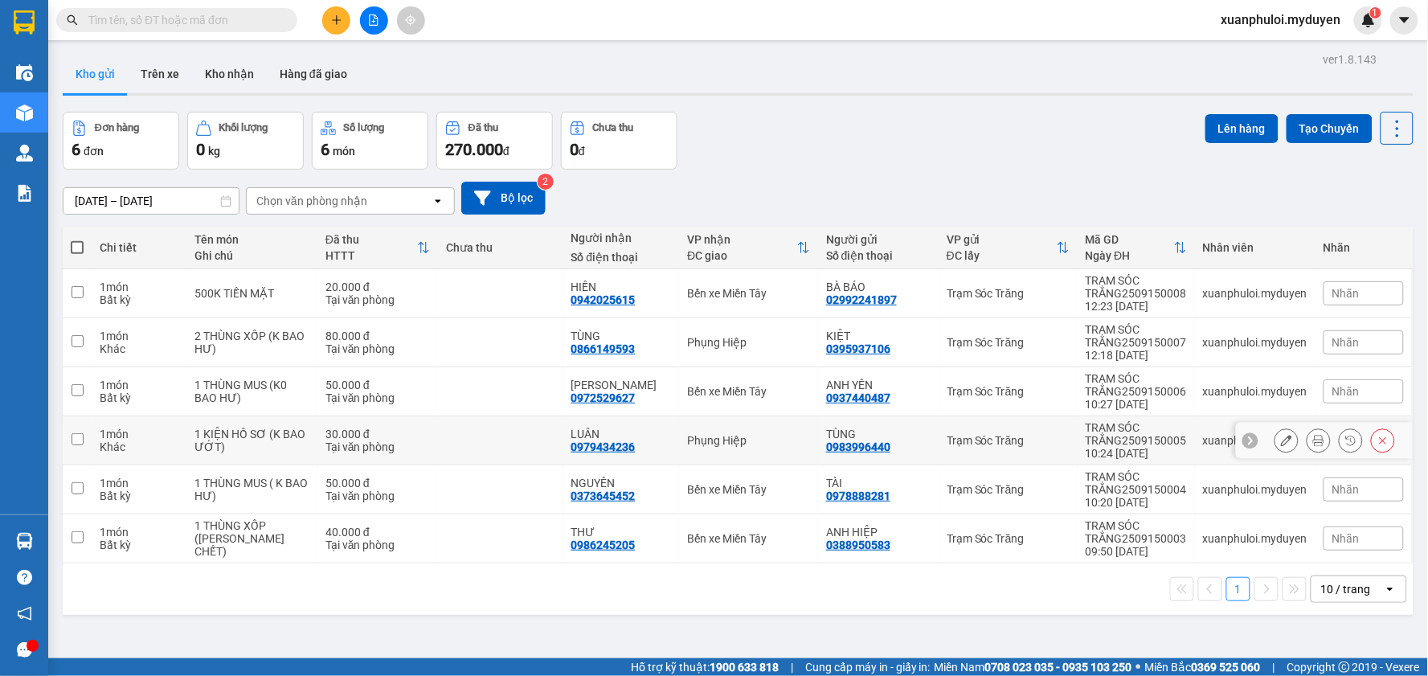
click at [76, 438] on input "checkbox" at bounding box center [78, 439] width 12 height 12
checkbox input "true"
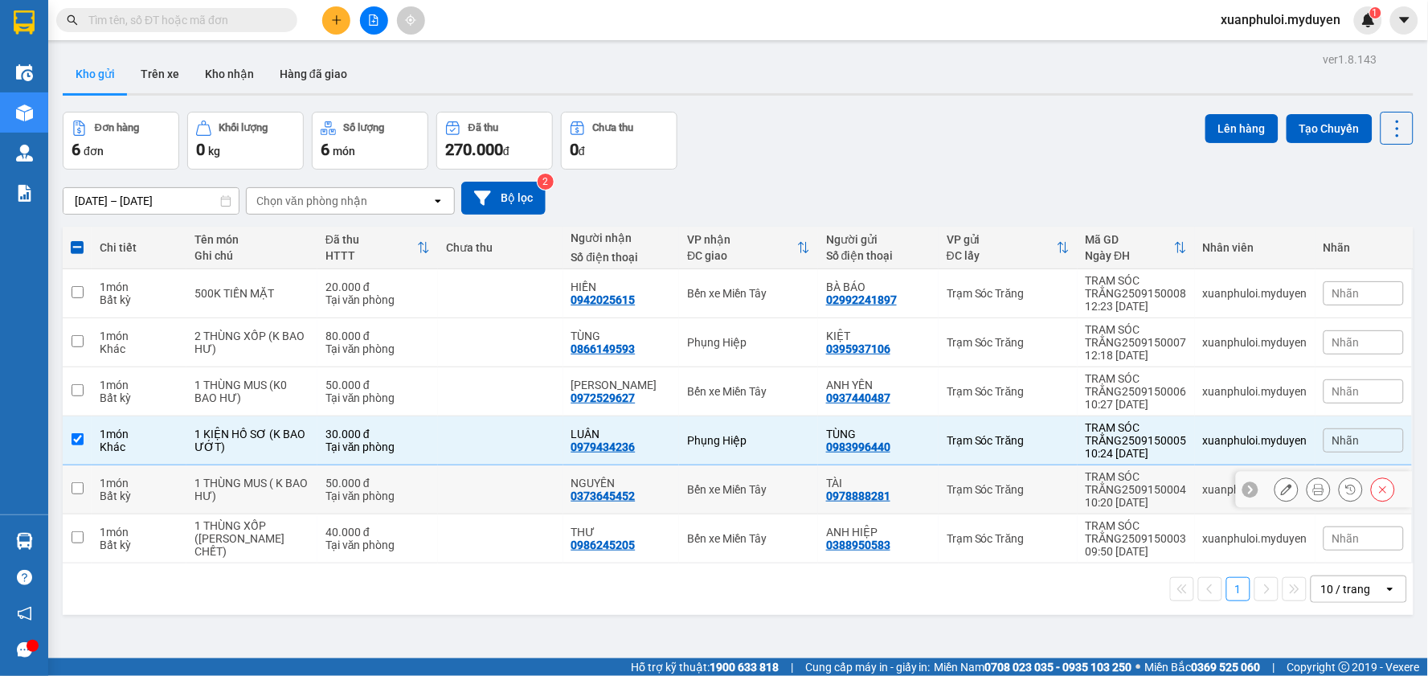
click at [76, 486] on input "checkbox" at bounding box center [78, 488] width 12 height 12
checkbox input "true"
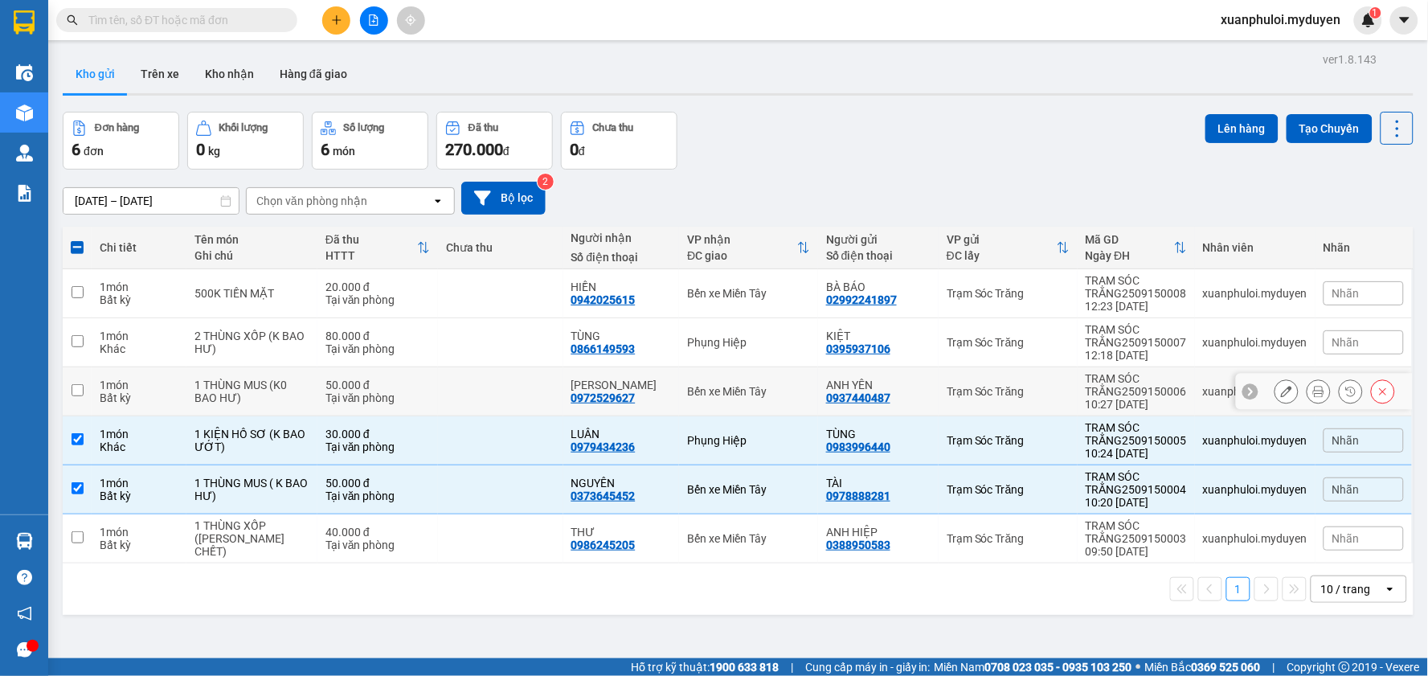
click at [80, 388] on input "checkbox" at bounding box center [78, 390] width 12 height 12
checkbox input "true"
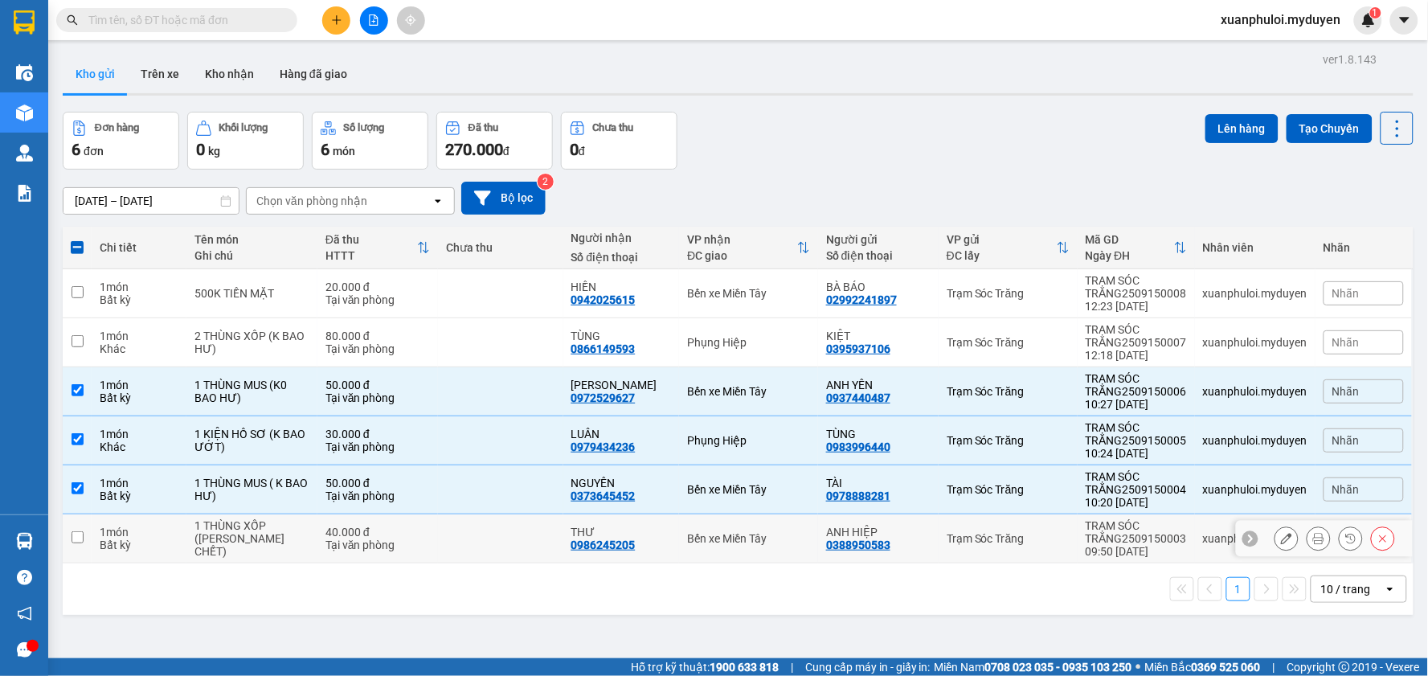
click at [76, 538] on input "checkbox" at bounding box center [78, 537] width 12 height 12
checkbox input "true"
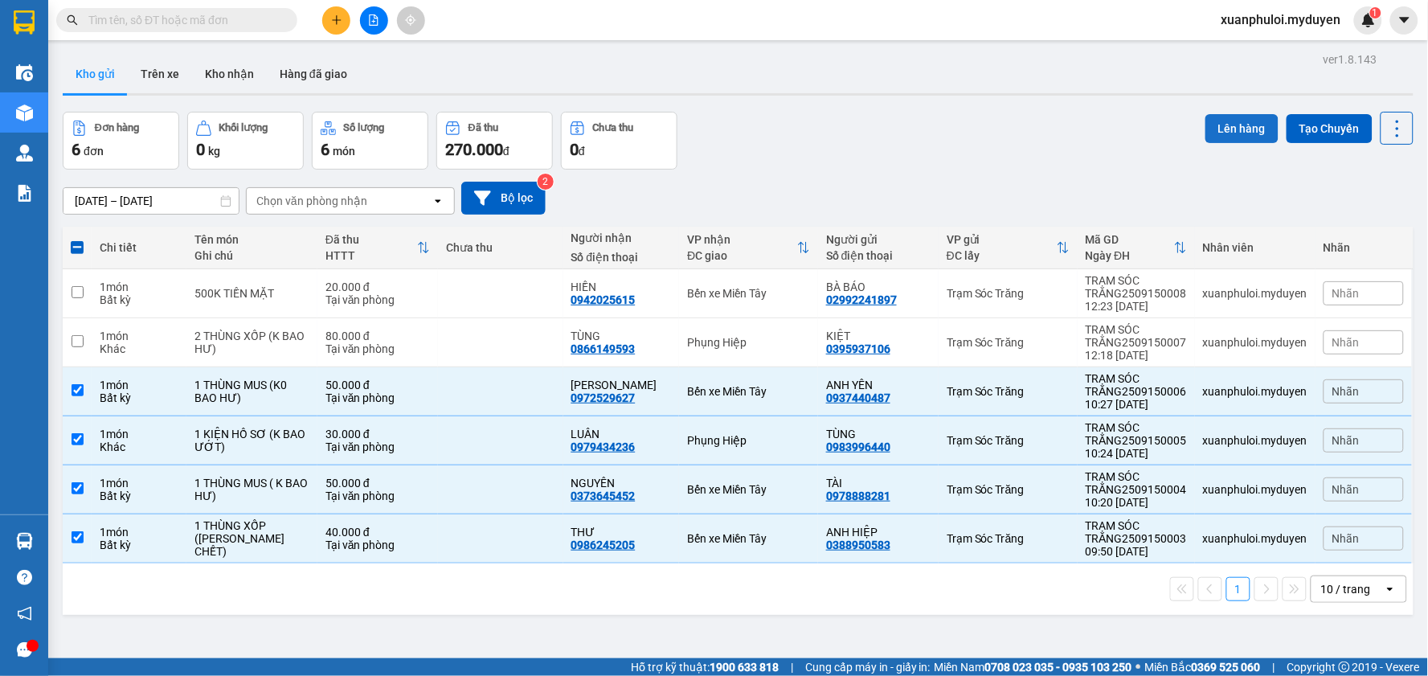
click at [1234, 133] on button "Lên hàng" at bounding box center [1241, 128] width 73 height 29
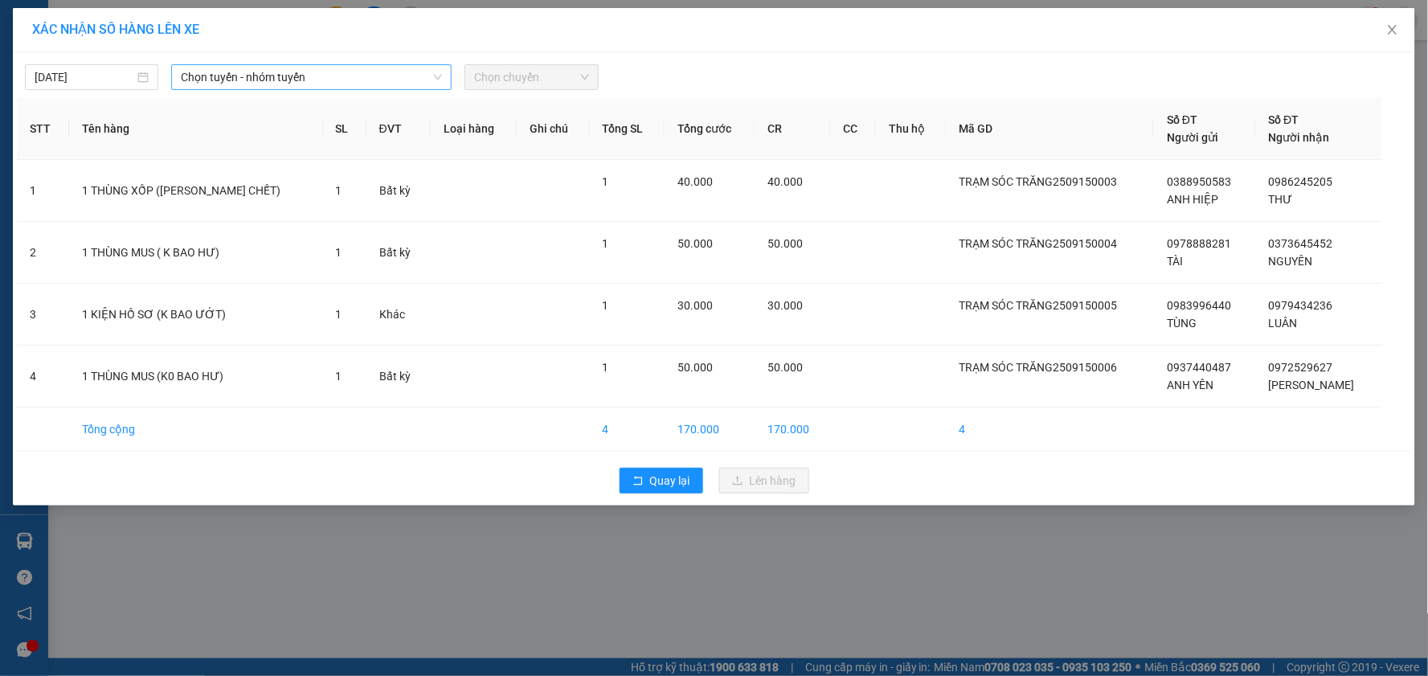
click at [302, 80] on span "Chọn tuyến - nhóm tuyến" at bounding box center [311, 77] width 261 height 24
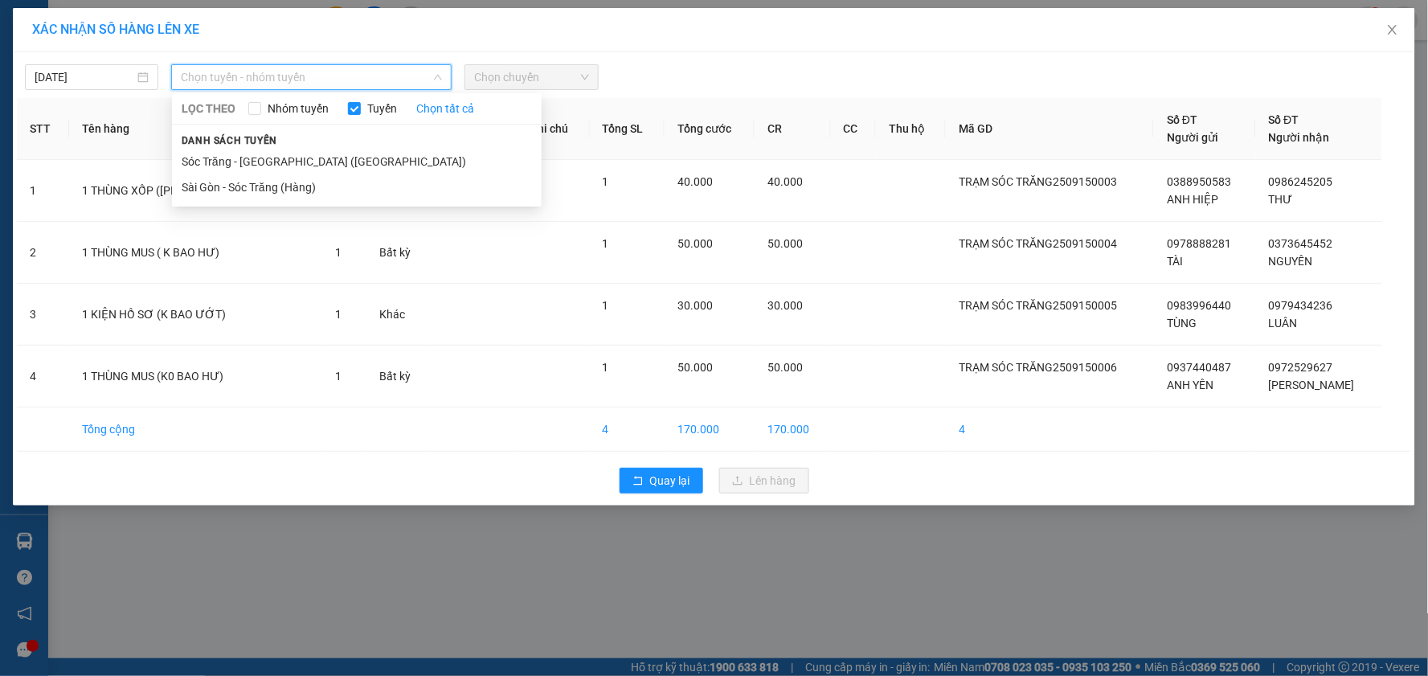
drag, startPoint x: 243, startPoint y: 162, endPoint x: 278, endPoint y: 154, distance: 36.1
click at [243, 163] on li "Sóc Trăng - [GEOGRAPHIC_DATA] ([GEOGRAPHIC_DATA])" at bounding box center [357, 162] width 370 height 26
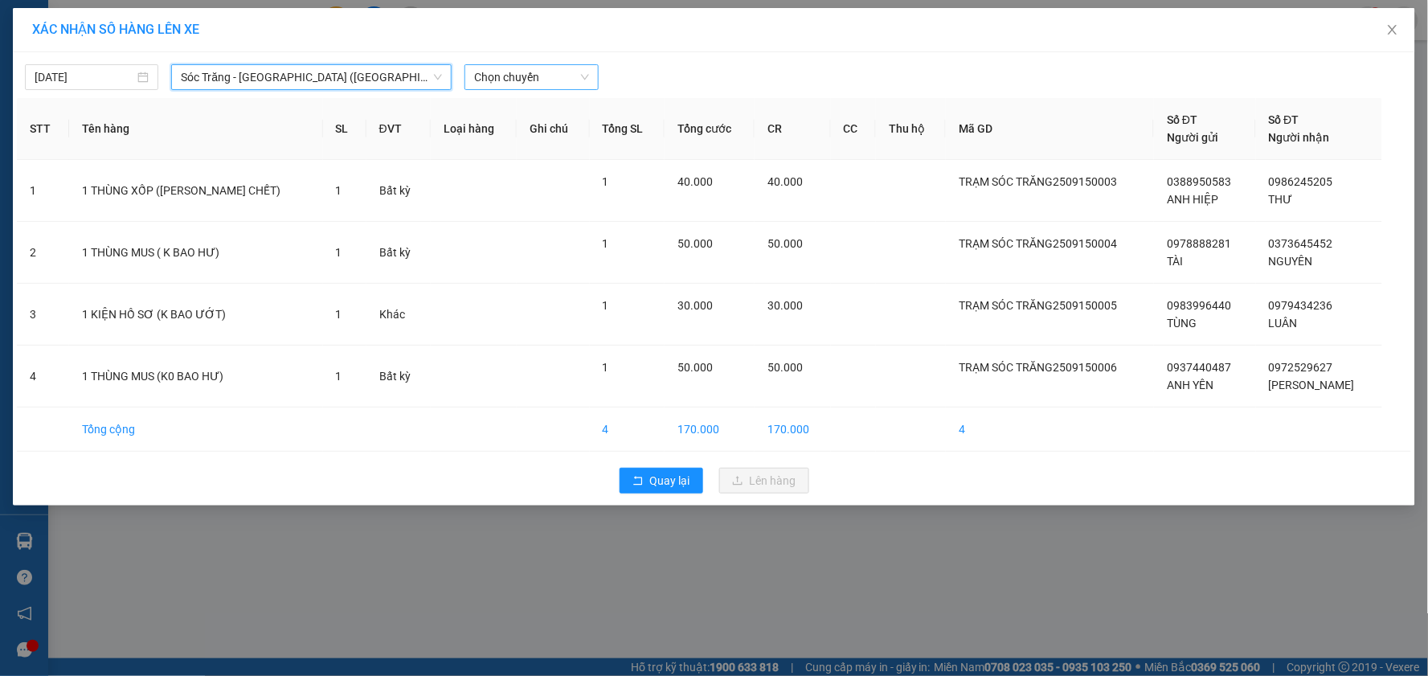
click at [526, 87] on span "Chọn chuyến" at bounding box center [531, 77] width 114 height 24
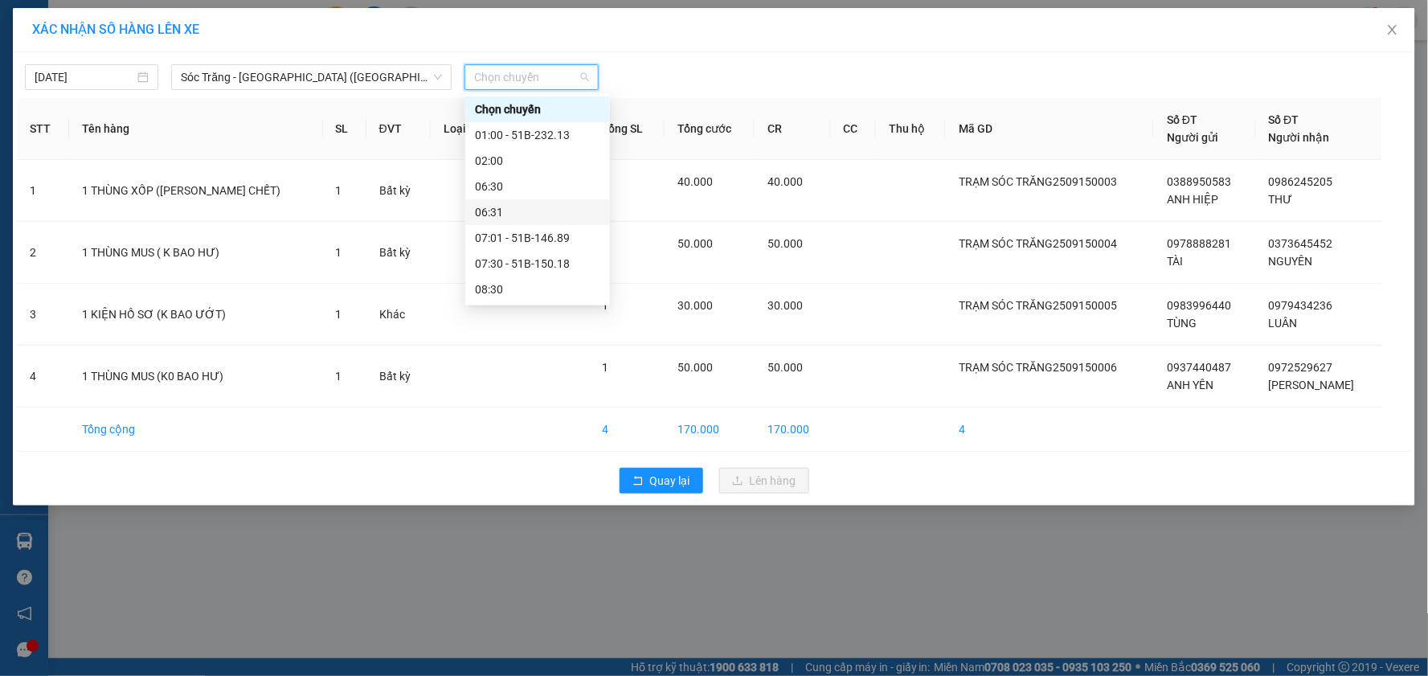
scroll to position [89, 0]
click at [509, 249] on div "10:00" at bounding box center [537, 252] width 125 height 18
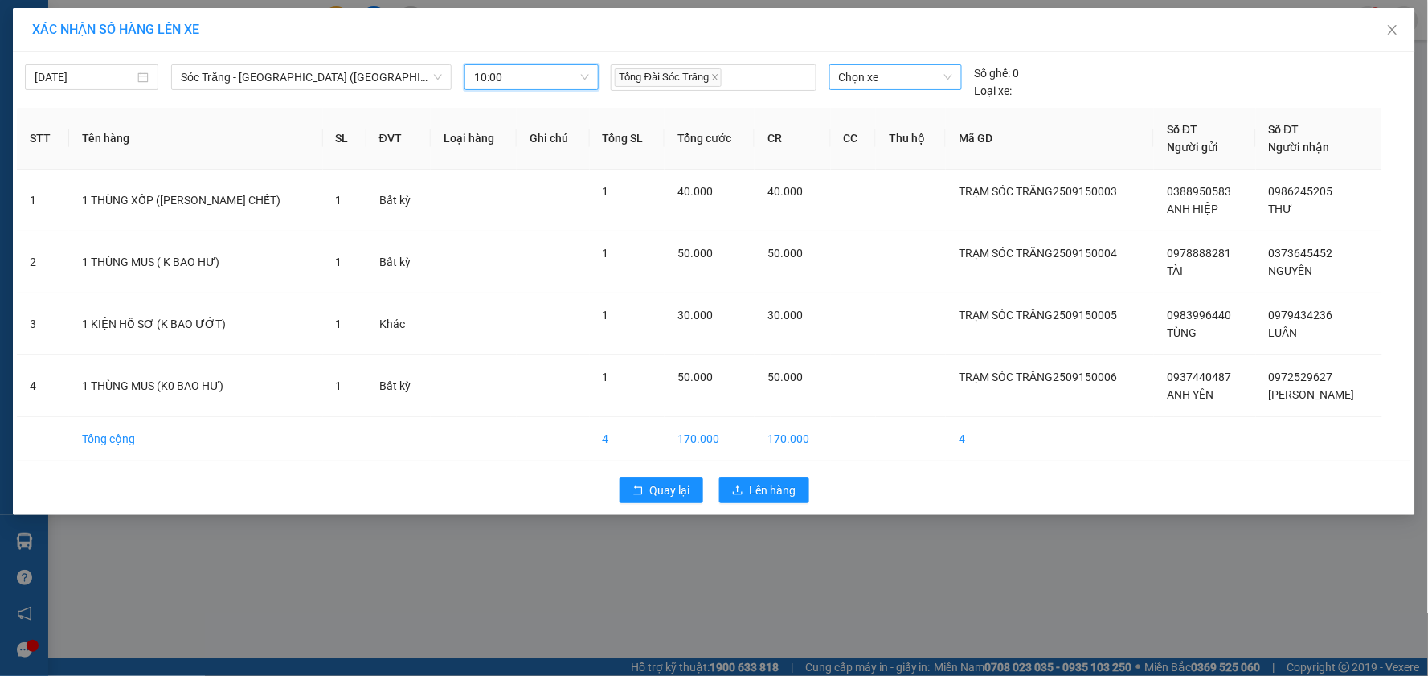
click at [889, 74] on span "Chọn xe" at bounding box center [895, 77] width 113 height 24
type input "629.07"
click at [898, 105] on div "50H-629.07" at bounding box center [895, 109] width 113 height 18
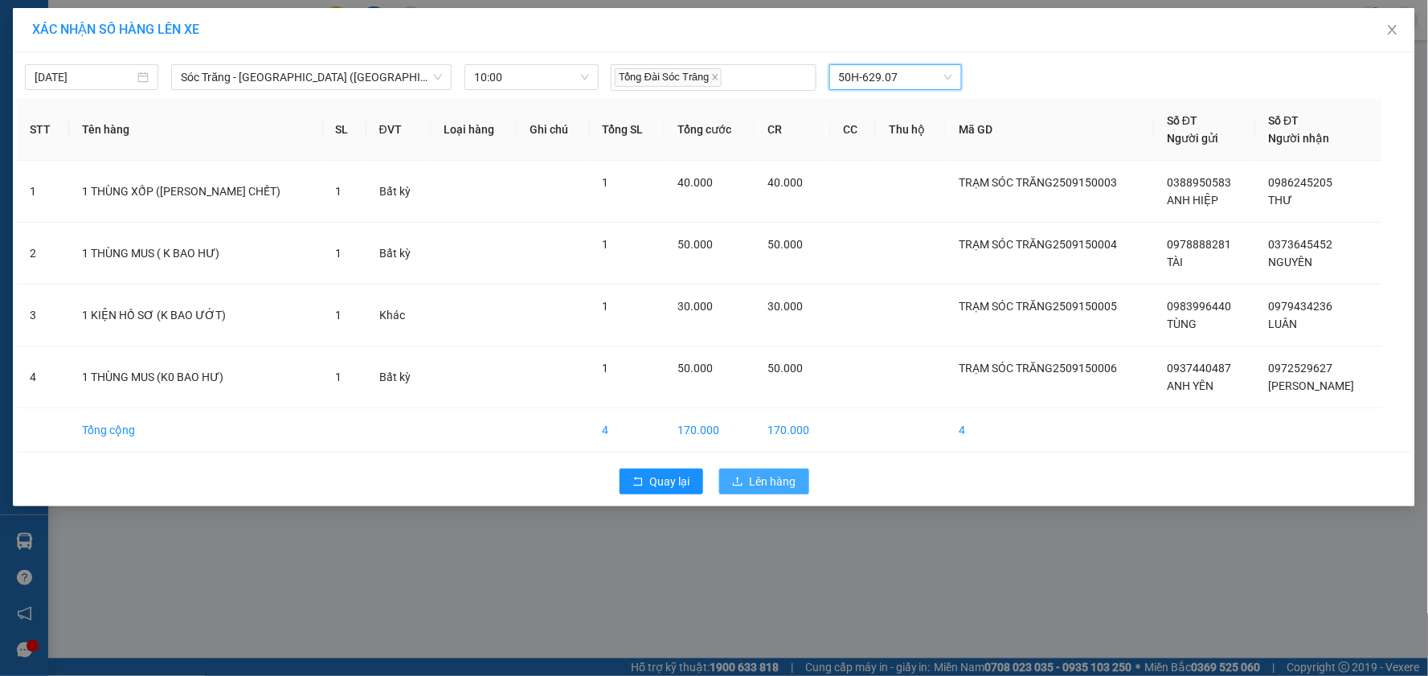
click at [787, 482] on span "Lên hàng" at bounding box center [773, 481] width 47 height 18
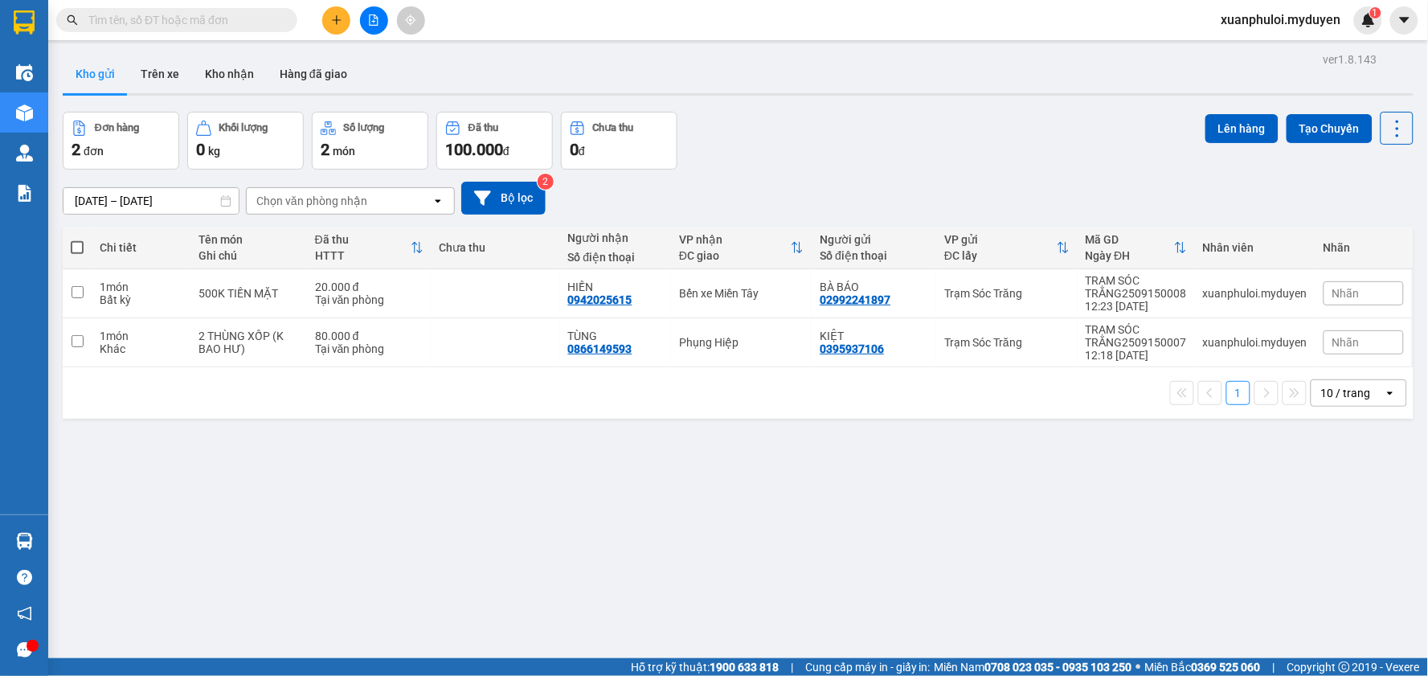
click at [75, 257] on th at bounding box center [77, 248] width 29 height 43
click at [74, 249] on span at bounding box center [77, 247] width 13 height 13
click at [77, 239] on input "checkbox" at bounding box center [77, 239] width 0 height 0
checkbox input "true"
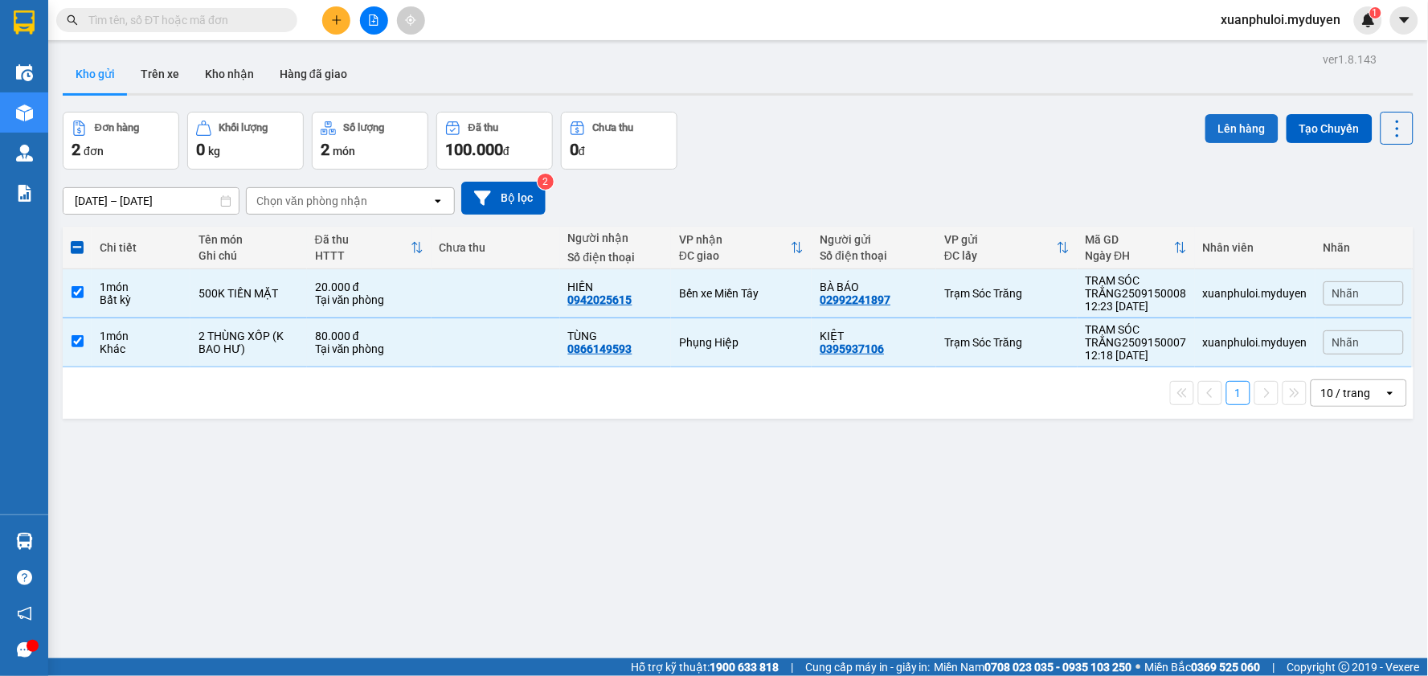
click at [1217, 130] on button "Lên hàng" at bounding box center [1241, 128] width 73 height 29
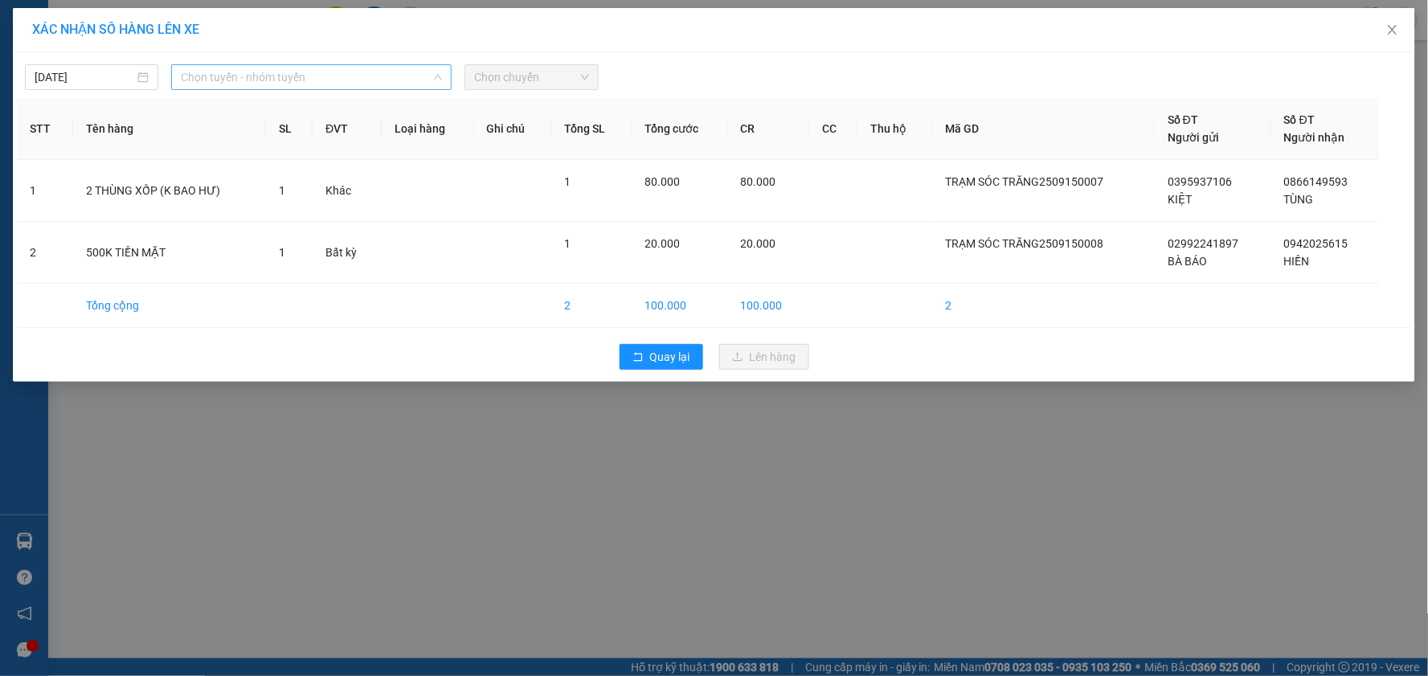
click at [290, 87] on span "Chọn tuyến - nhóm tuyến" at bounding box center [311, 77] width 261 height 24
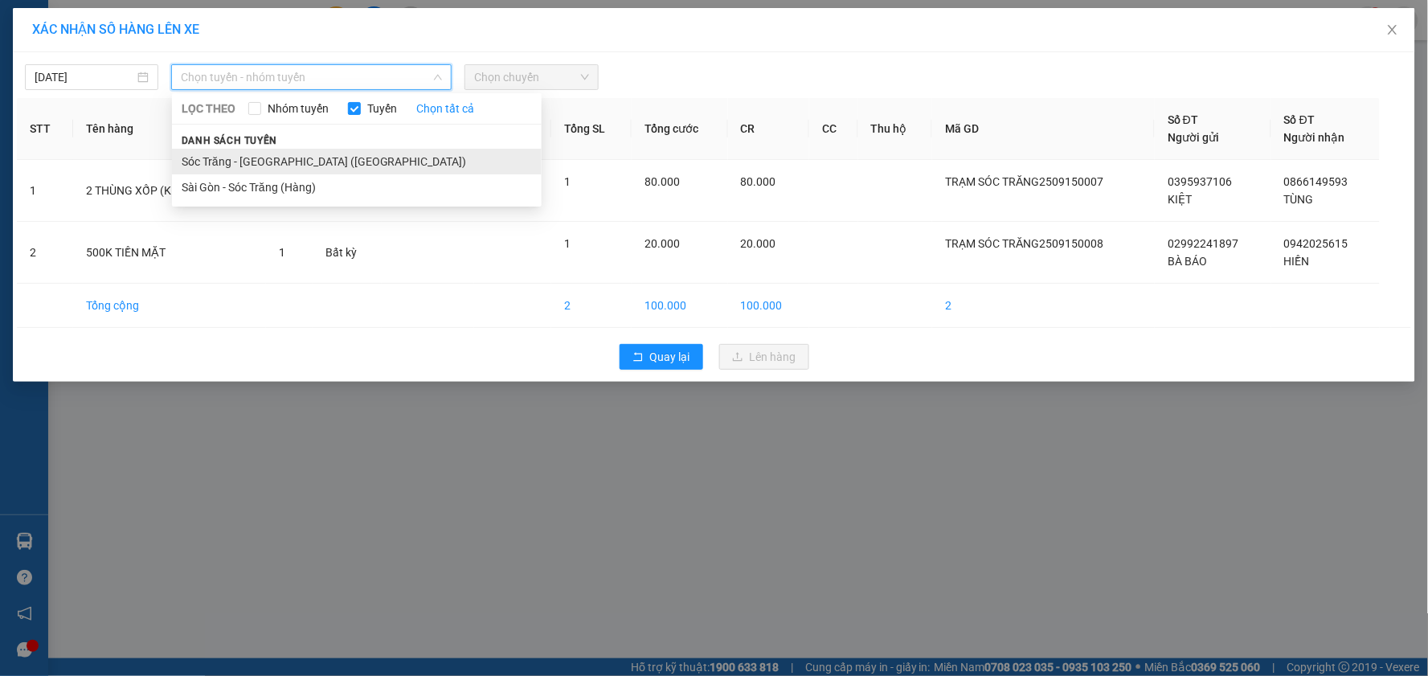
click at [241, 166] on li "Sóc Trăng - [GEOGRAPHIC_DATA] ([GEOGRAPHIC_DATA])" at bounding box center [357, 162] width 370 height 26
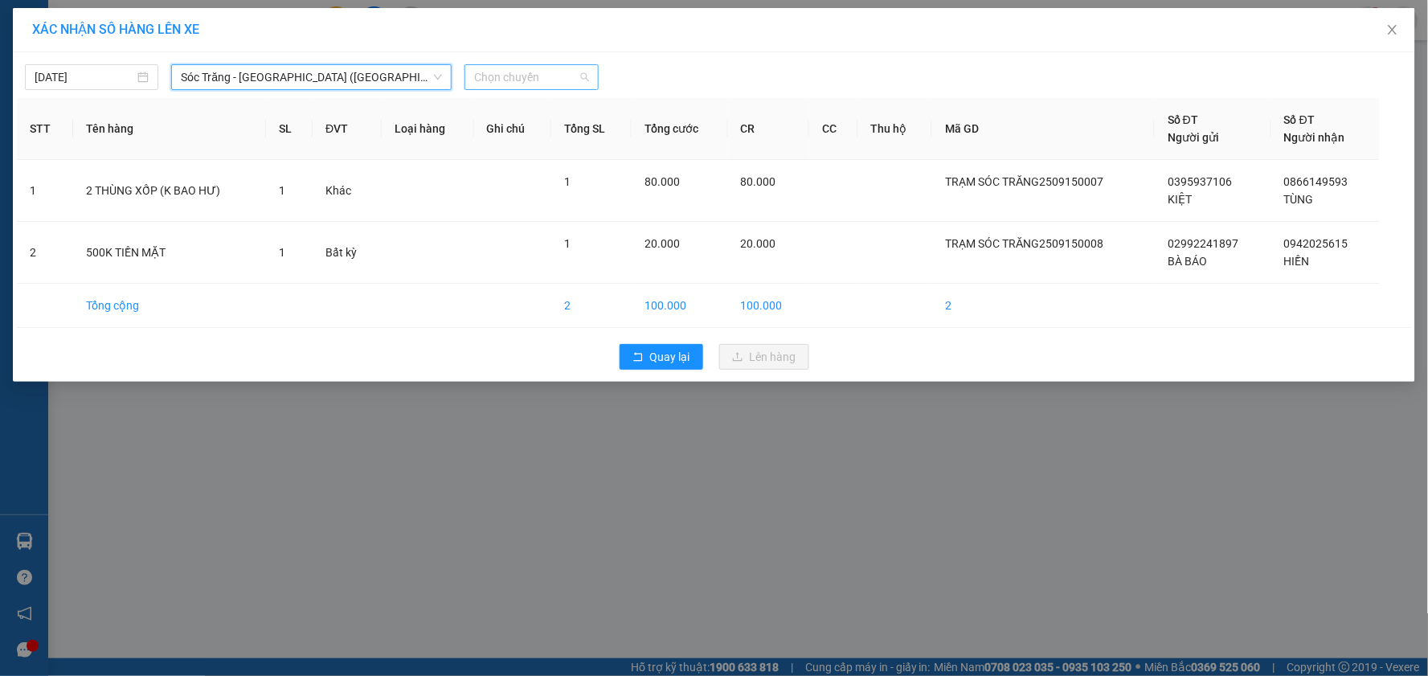
click at [534, 88] on span "Chọn chuyến" at bounding box center [531, 77] width 114 height 24
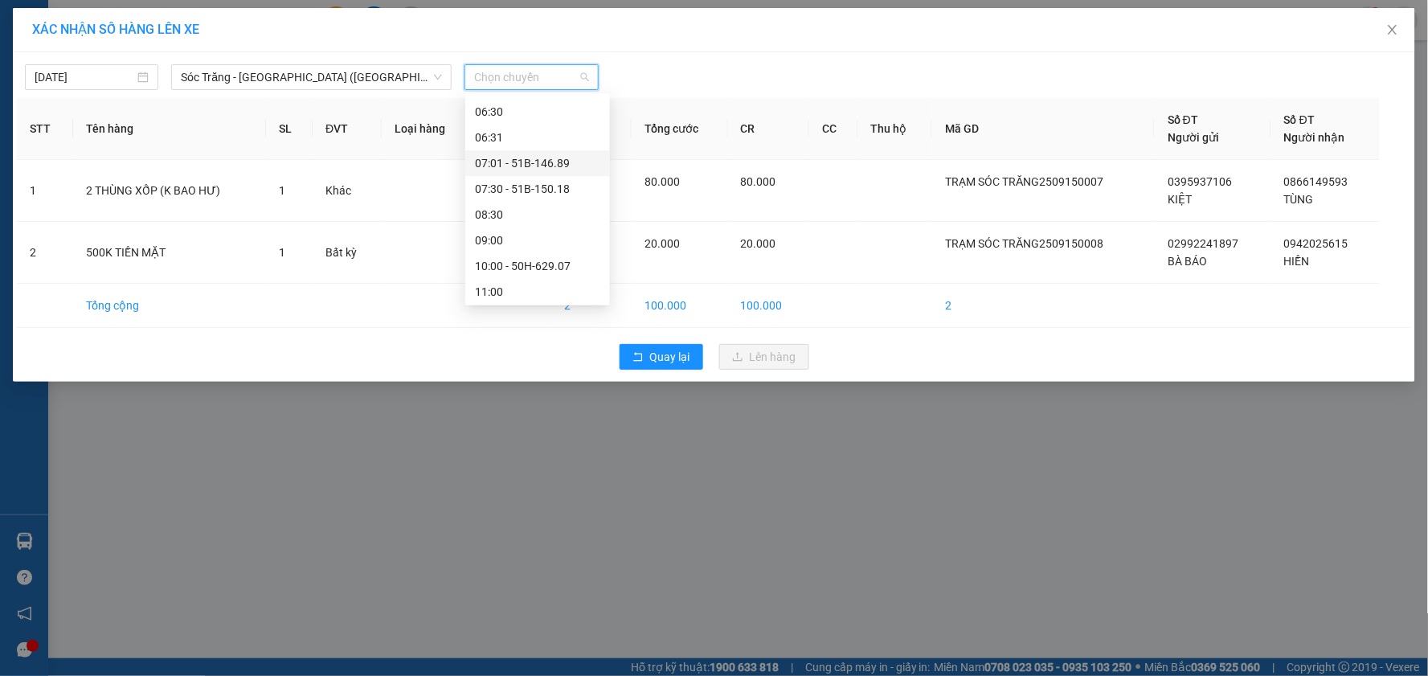
scroll to position [178, 0]
click at [501, 212] on div "12:00" at bounding box center [537, 214] width 125 height 18
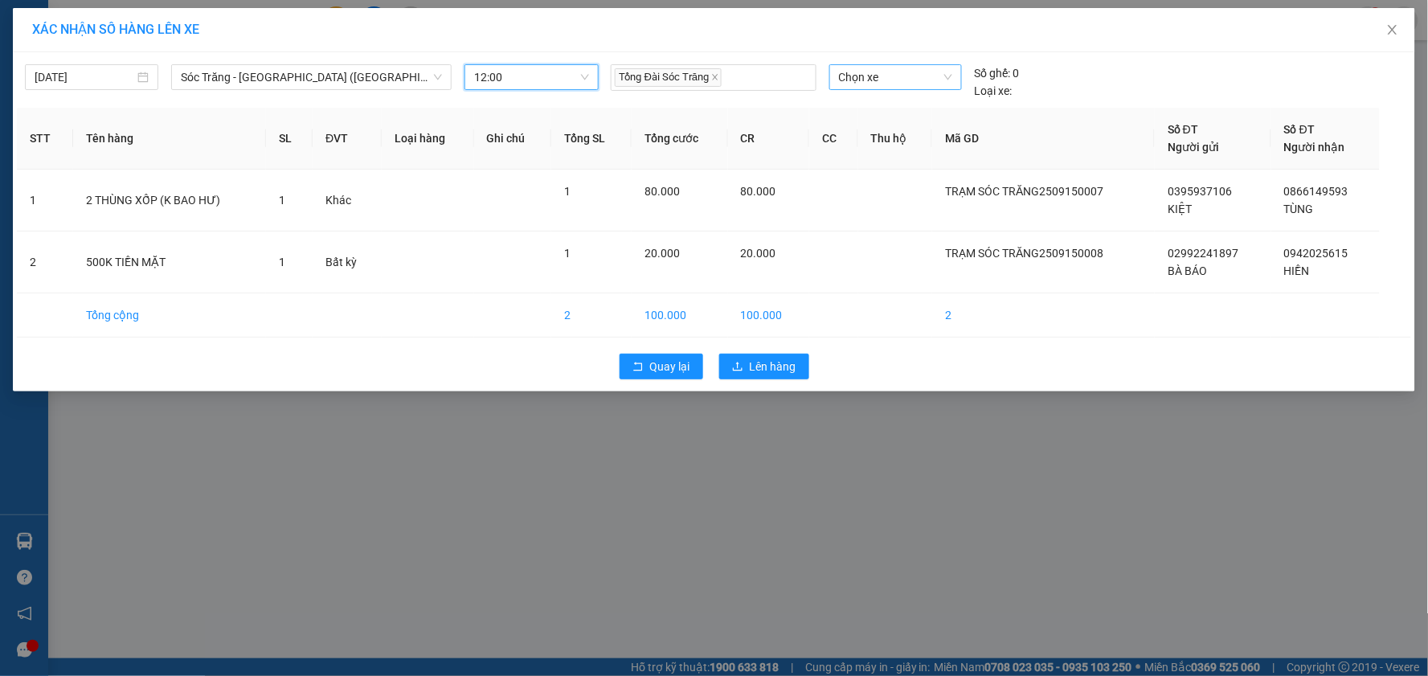
click at [889, 75] on span "Chọn xe" at bounding box center [895, 77] width 113 height 24
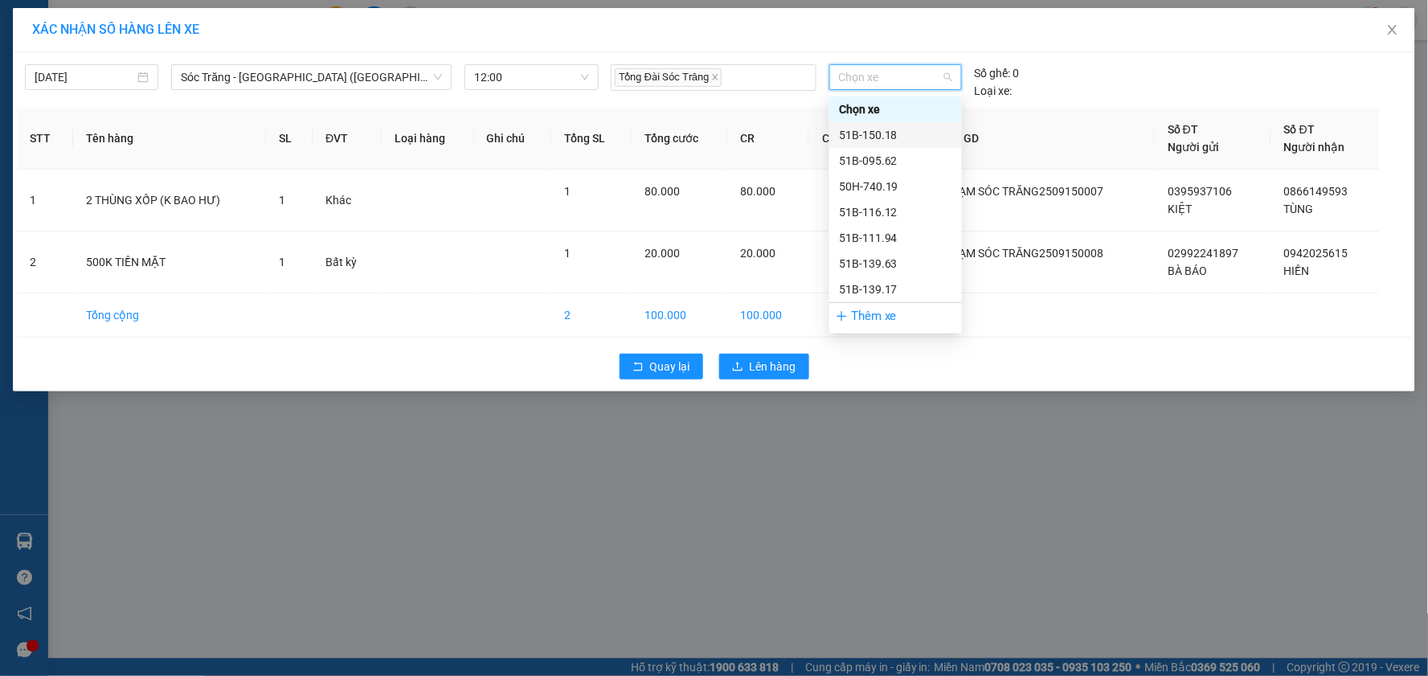
click at [1119, 383] on div "Quay lại Lên hàng" at bounding box center [714, 367] width 1394 height 42
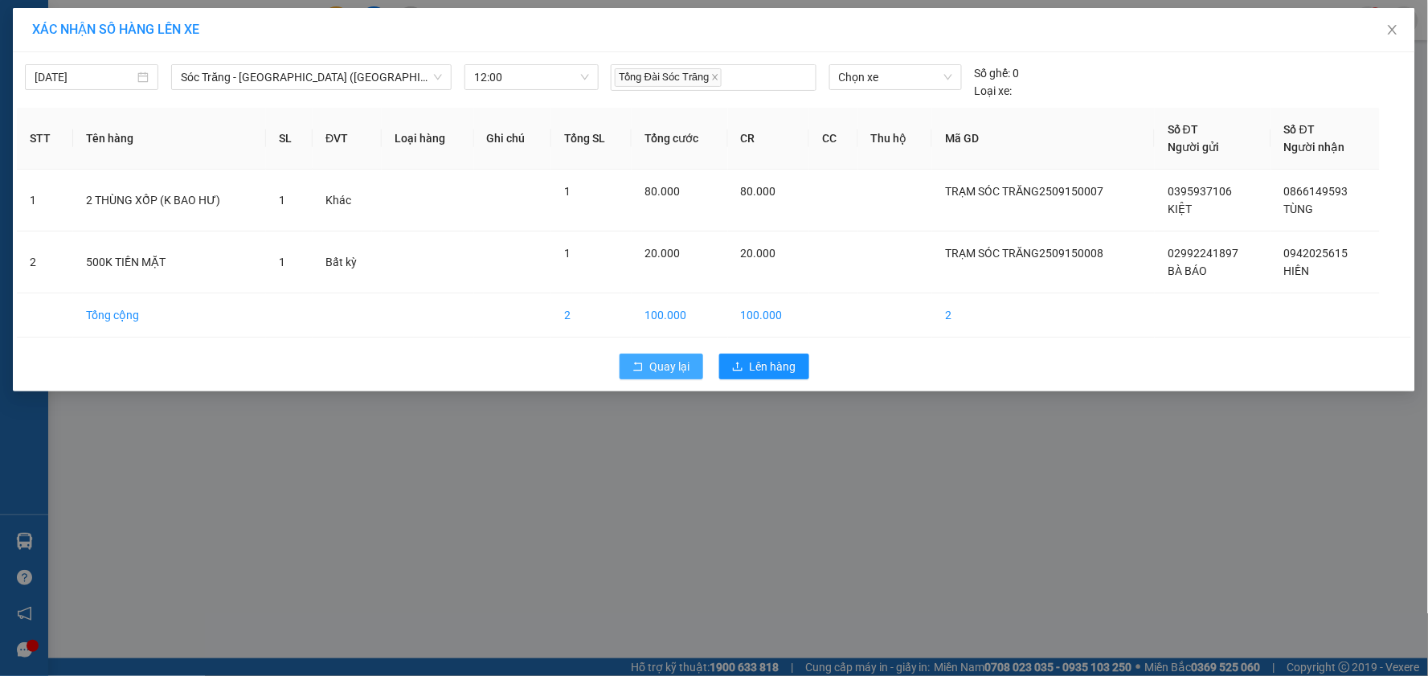
click at [635, 366] on icon "rollback" at bounding box center [637, 366] width 11 height 11
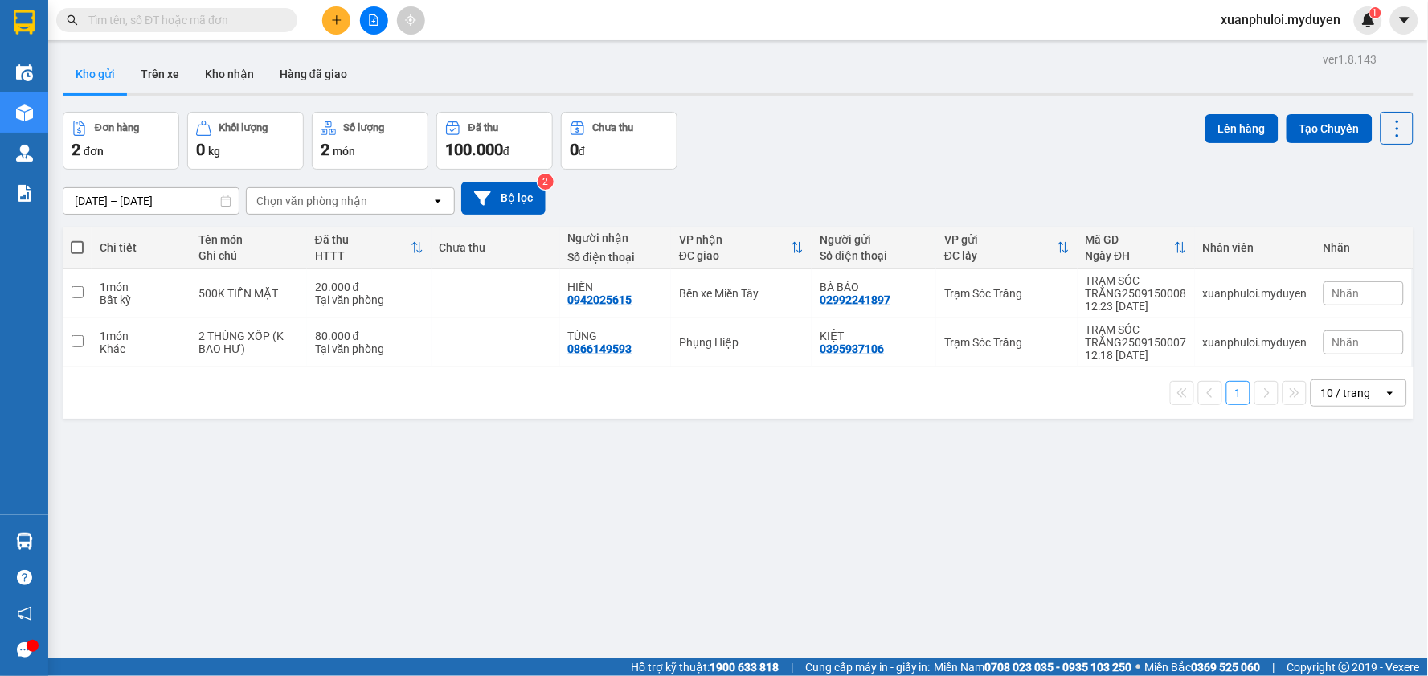
click at [77, 252] on span at bounding box center [77, 247] width 13 height 13
click at [77, 239] on input "checkbox" at bounding box center [77, 239] width 0 height 0
checkbox input "true"
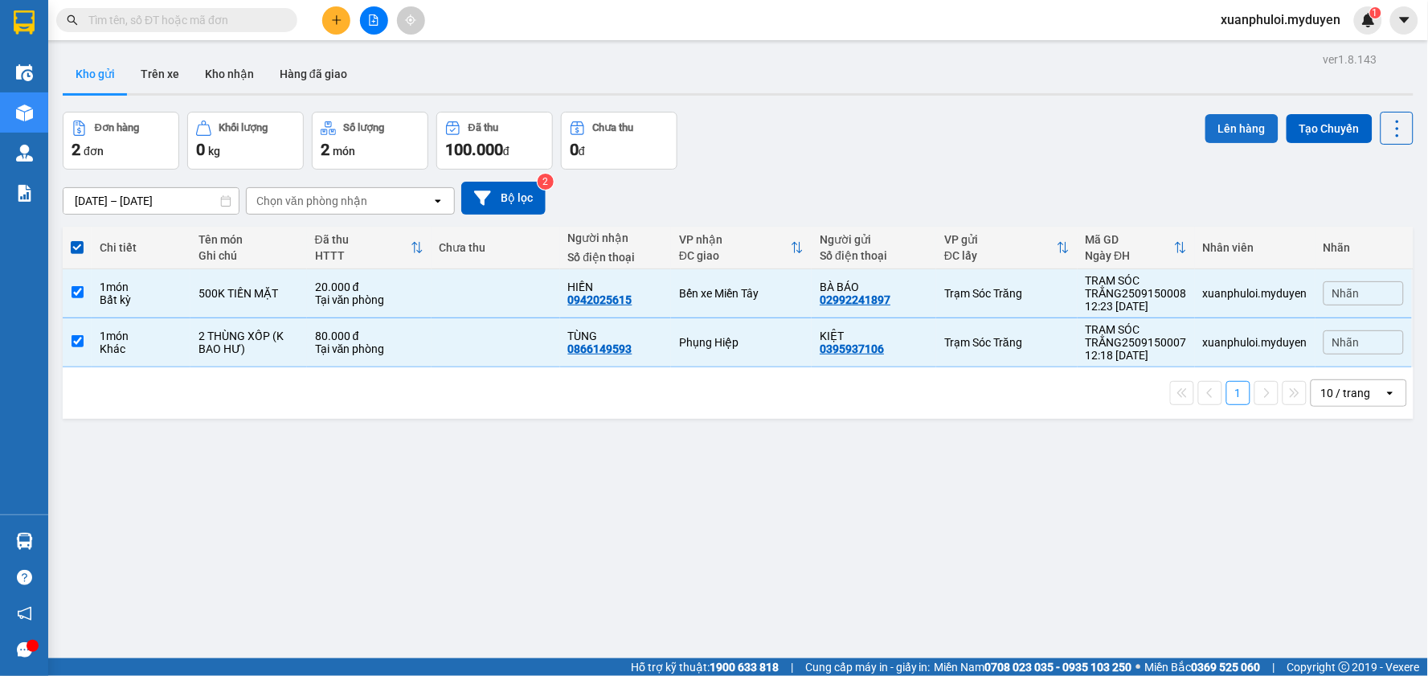
click at [1230, 125] on button "Lên hàng" at bounding box center [1241, 128] width 73 height 29
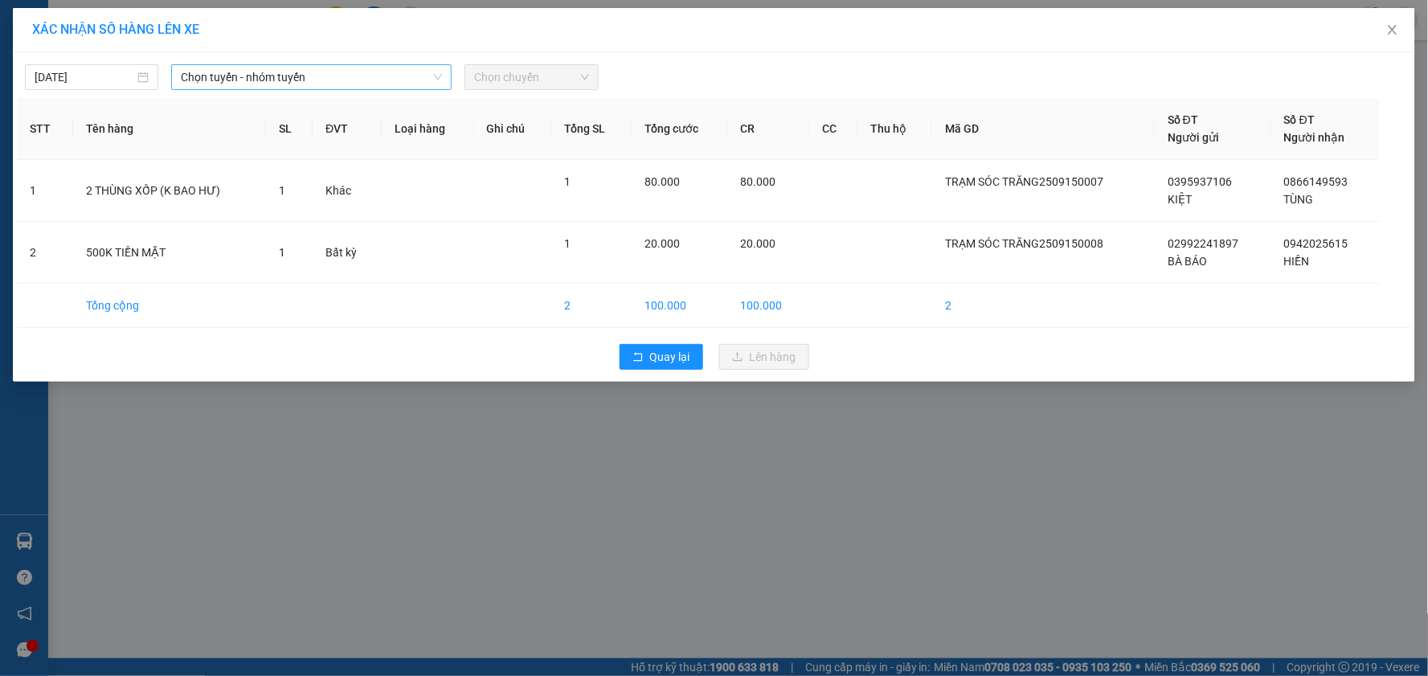
click at [300, 79] on span "Chọn tuyến - nhóm tuyến" at bounding box center [311, 77] width 261 height 24
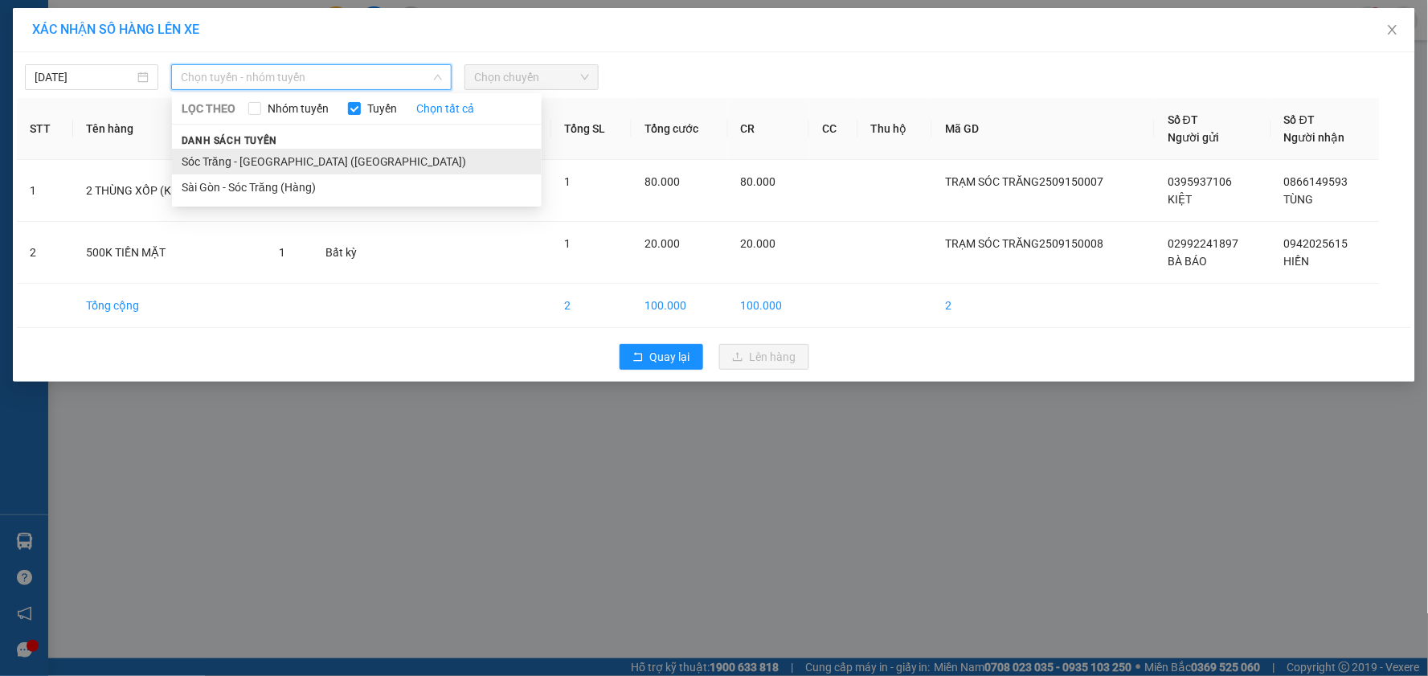
click at [256, 164] on li "Sóc Trăng - [GEOGRAPHIC_DATA] ([GEOGRAPHIC_DATA])" at bounding box center [357, 162] width 370 height 26
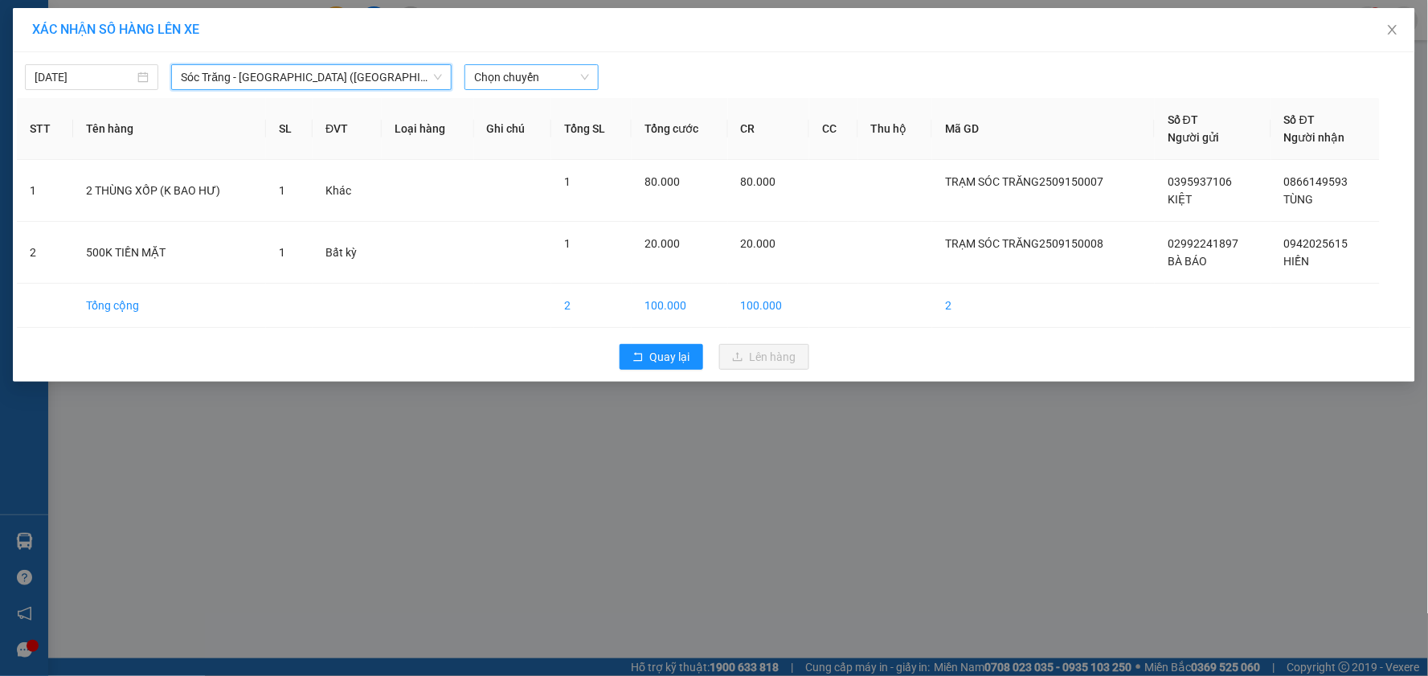
click at [509, 72] on span "Chọn chuyến" at bounding box center [531, 77] width 114 height 24
click at [517, 211] on div "12:00" at bounding box center [537, 214] width 125 height 18
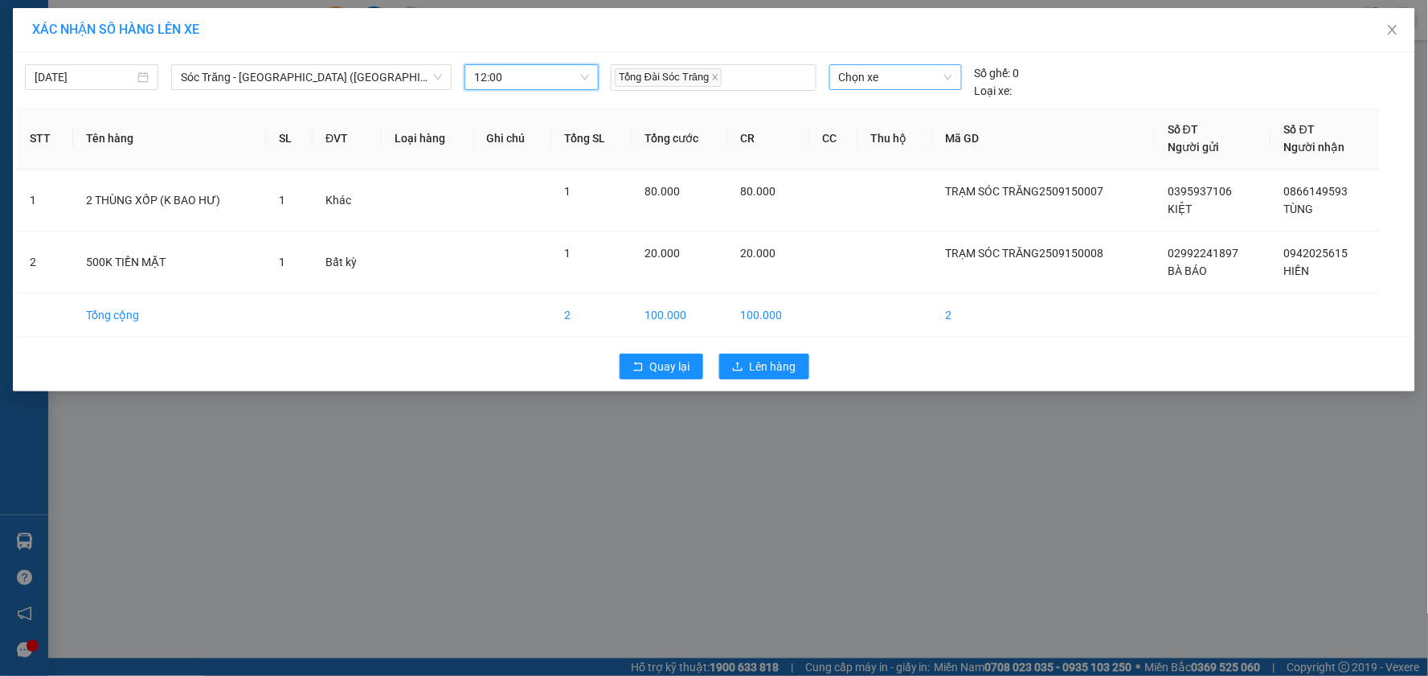
click at [881, 69] on span "Chọn xe" at bounding box center [895, 77] width 113 height 24
type input "668"
click at [868, 114] on div "50H-668.90" at bounding box center [895, 109] width 113 height 18
click at [868, 114] on th "Thu hộ" at bounding box center [895, 139] width 75 height 62
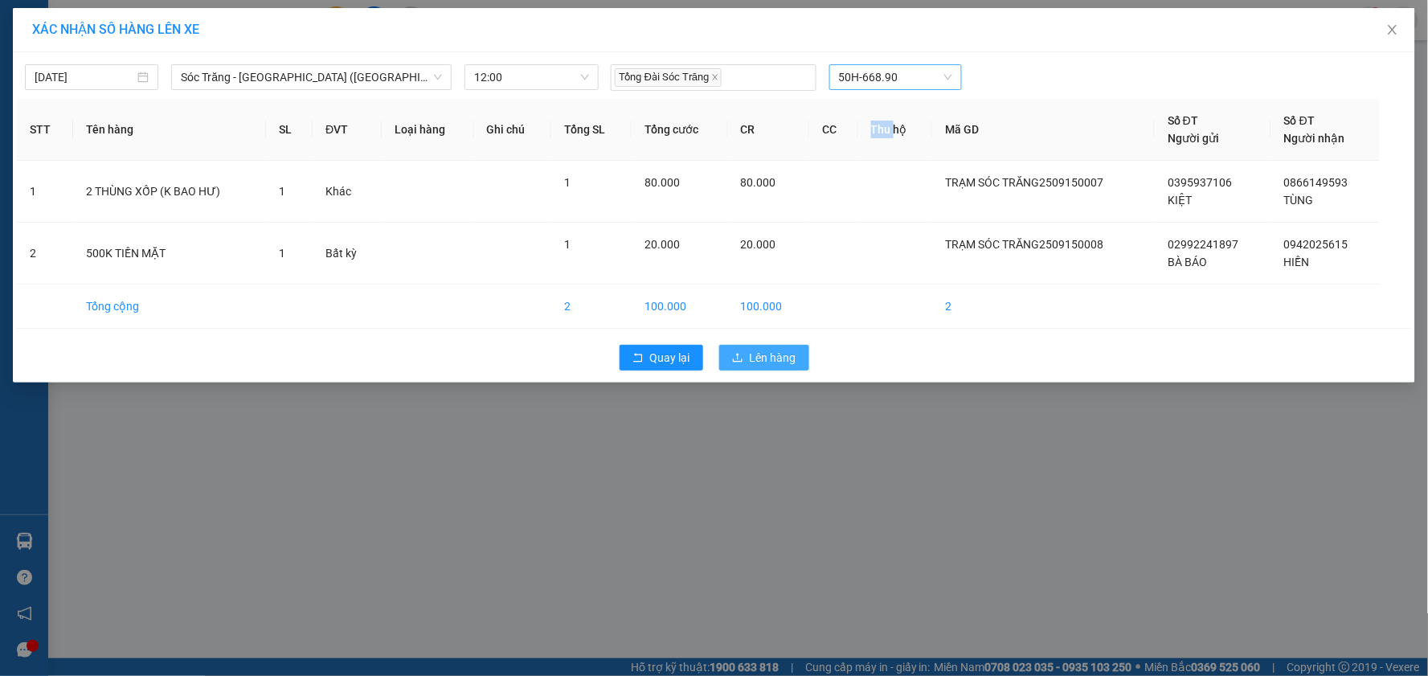
click at [771, 352] on span "Lên hàng" at bounding box center [773, 358] width 47 height 18
